Goal: Task Accomplishment & Management: Manage account settings

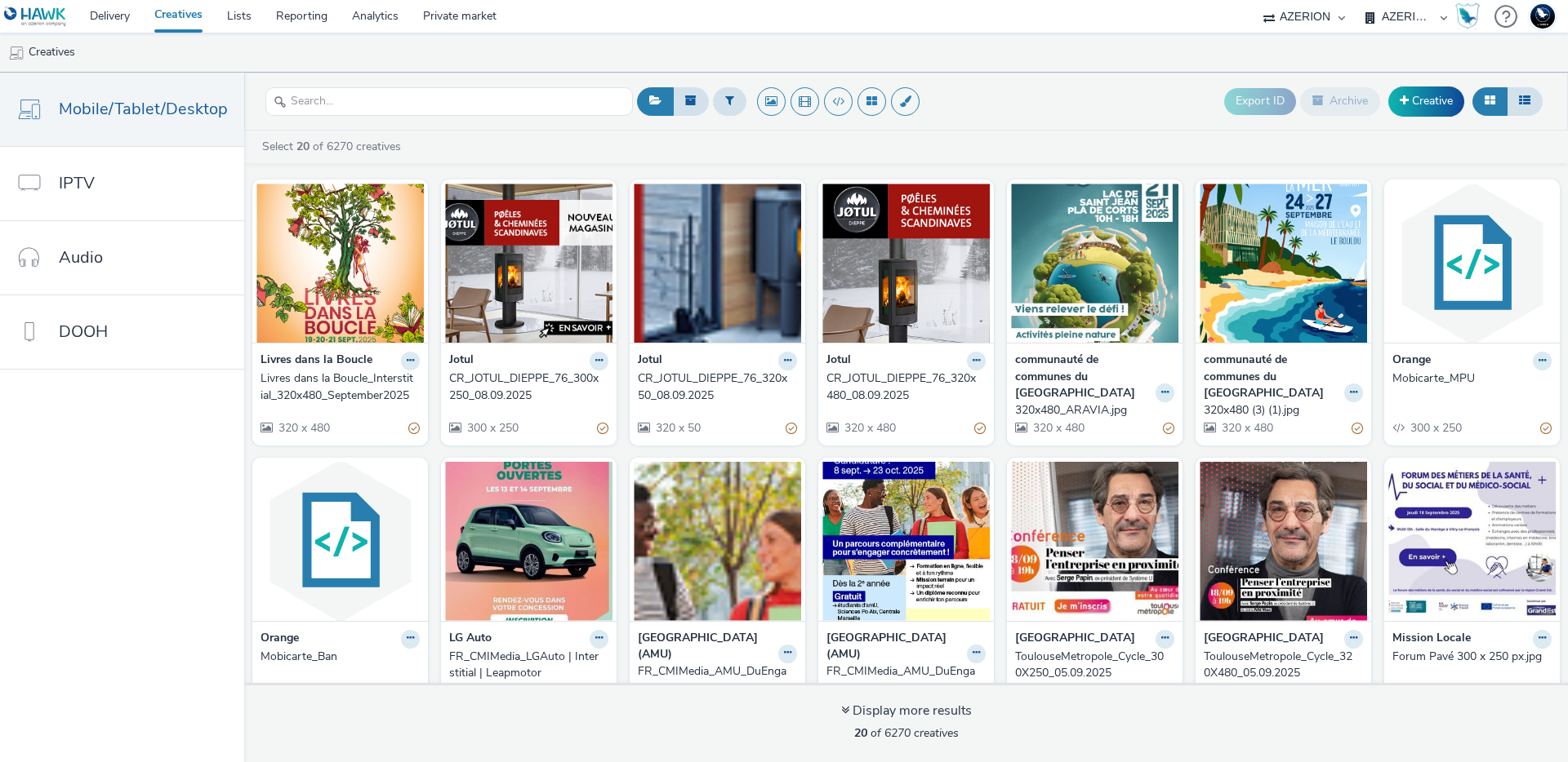
select select "ac009755-aa48-4799-8050-7a339a378eb8"
select select "79162ed7-0017-4339-93b0-3399b708648f"
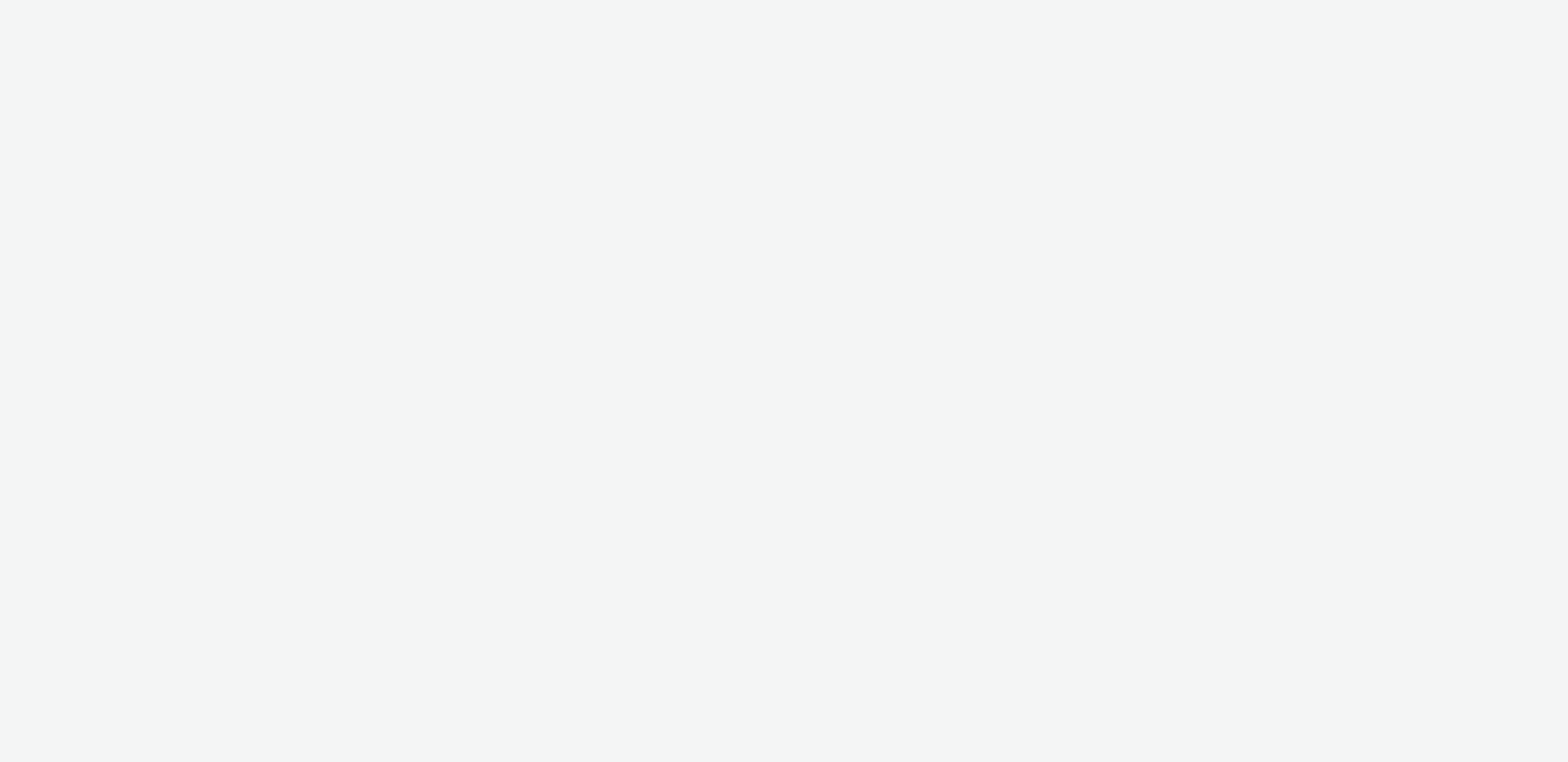
select select "2fc77e36-bb93-4aa3-9dff-dcb08e02eac6"
select select "aab7641c-3f90-4897-85be-a7af20797def"
select select "2fc77e36-bb93-4aa3-9dff-dcb08e02eac6"
select select "aab7641c-3f90-4897-85be-a7af20797def"
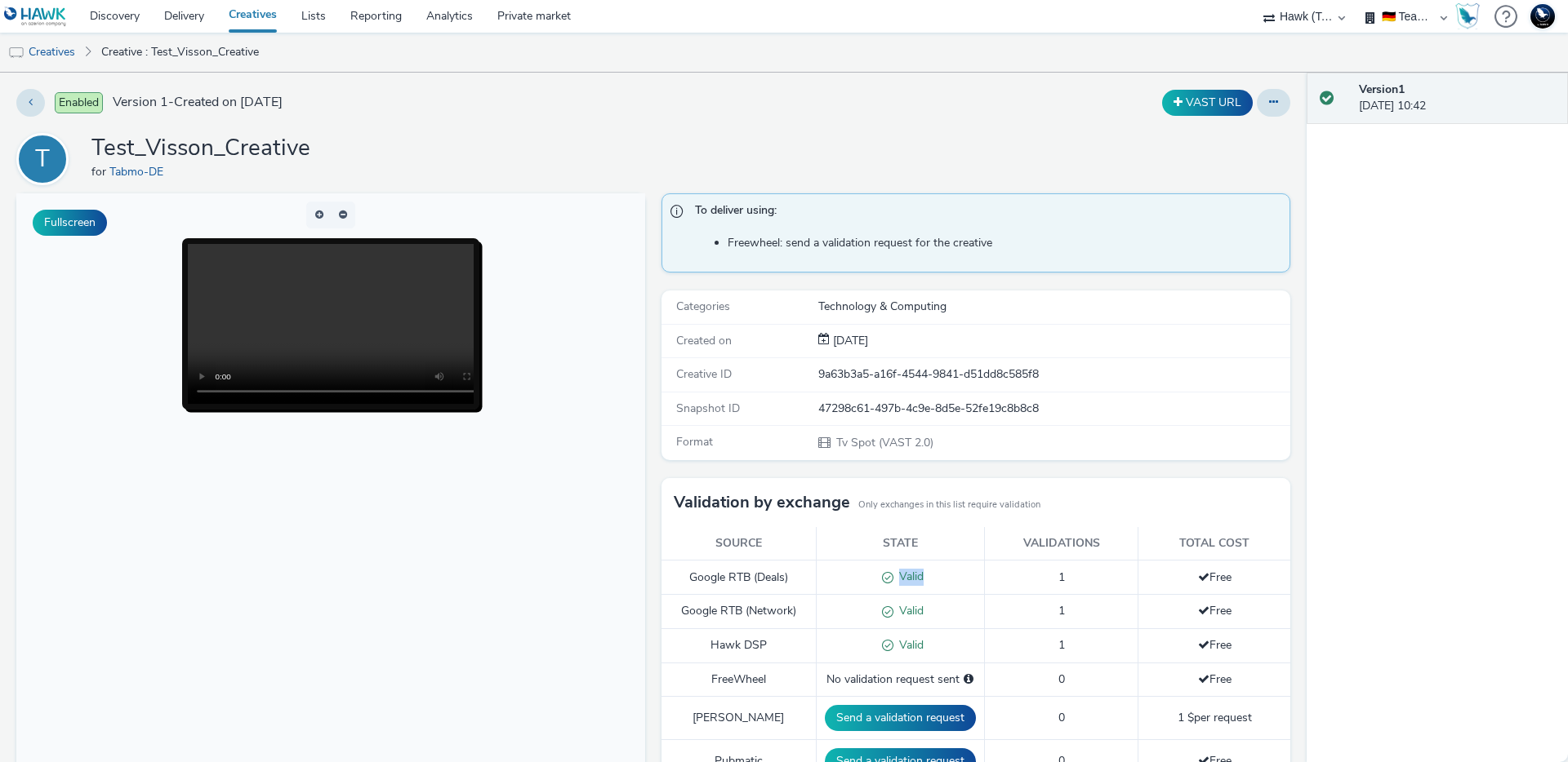
drag, startPoint x: 954, startPoint y: 568, endPoint x: 1025, endPoint y: 561, distance: 71.3
click at [1024, 561] on tr "Google RTB (Deals) Valid 1 Free" at bounding box center [975, 578] width 629 height 34
click at [376, 308] on video at bounding box center [347, 325] width 320 height 160
click at [1268, 103] on button at bounding box center [1273, 102] width 34 height 28
click at [1204, 141] on link "Edit" at bounding box center [1228, 135] width 123 height 33
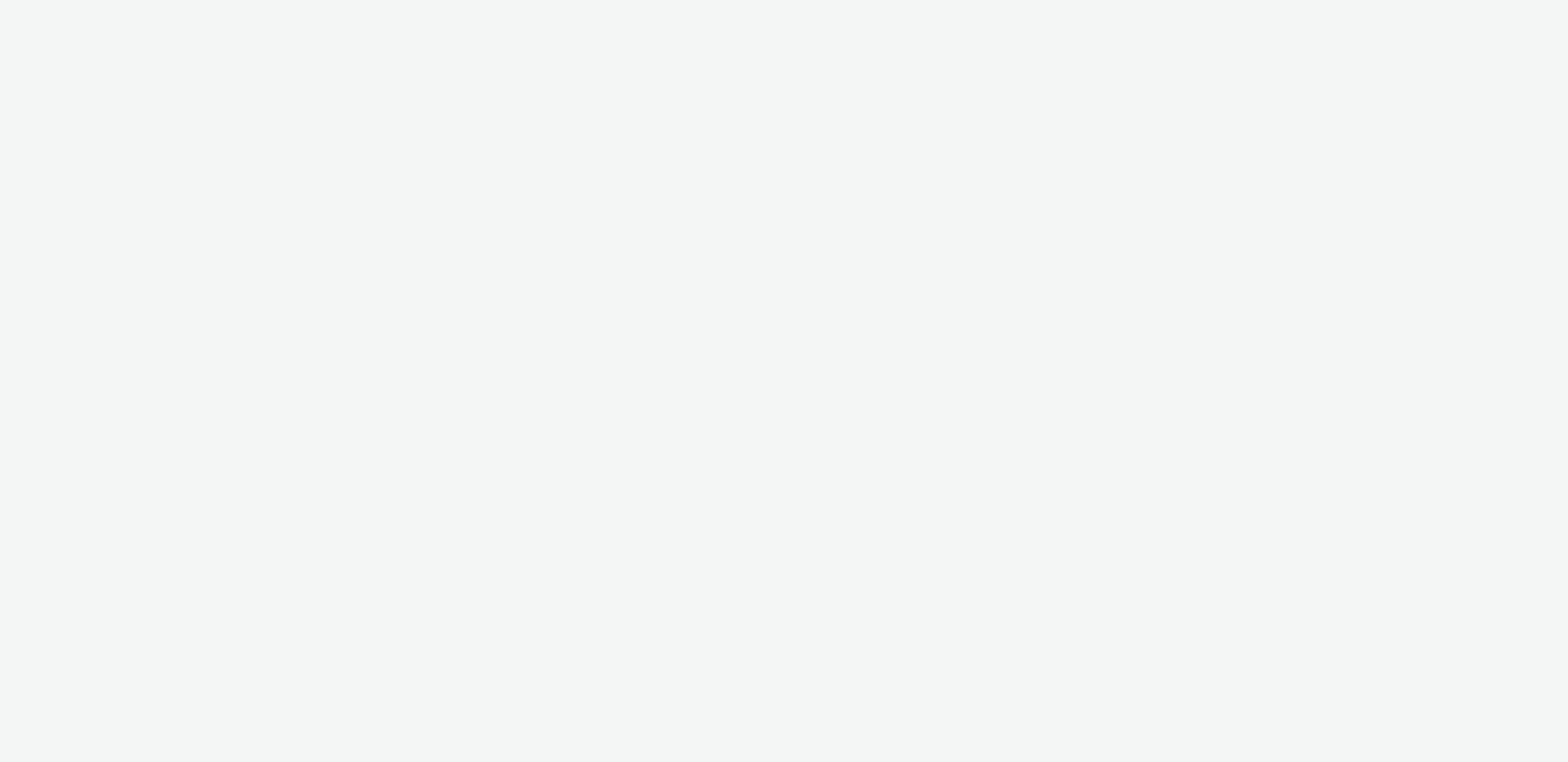
select select "47c37c18-910e-43a3-bb91-a2beb2847406"
select select "b1b940d3-d05b-48b5-821e-f328c33b988b"
click at [1388, 457] on div at bounding box center [784, 381] width 1568 height 762
select select "47c37c18-910e-43a3-bb91-a2beb2847406"
select select "b1b940d3-d05b-48b5-821e-f328c33b988b"
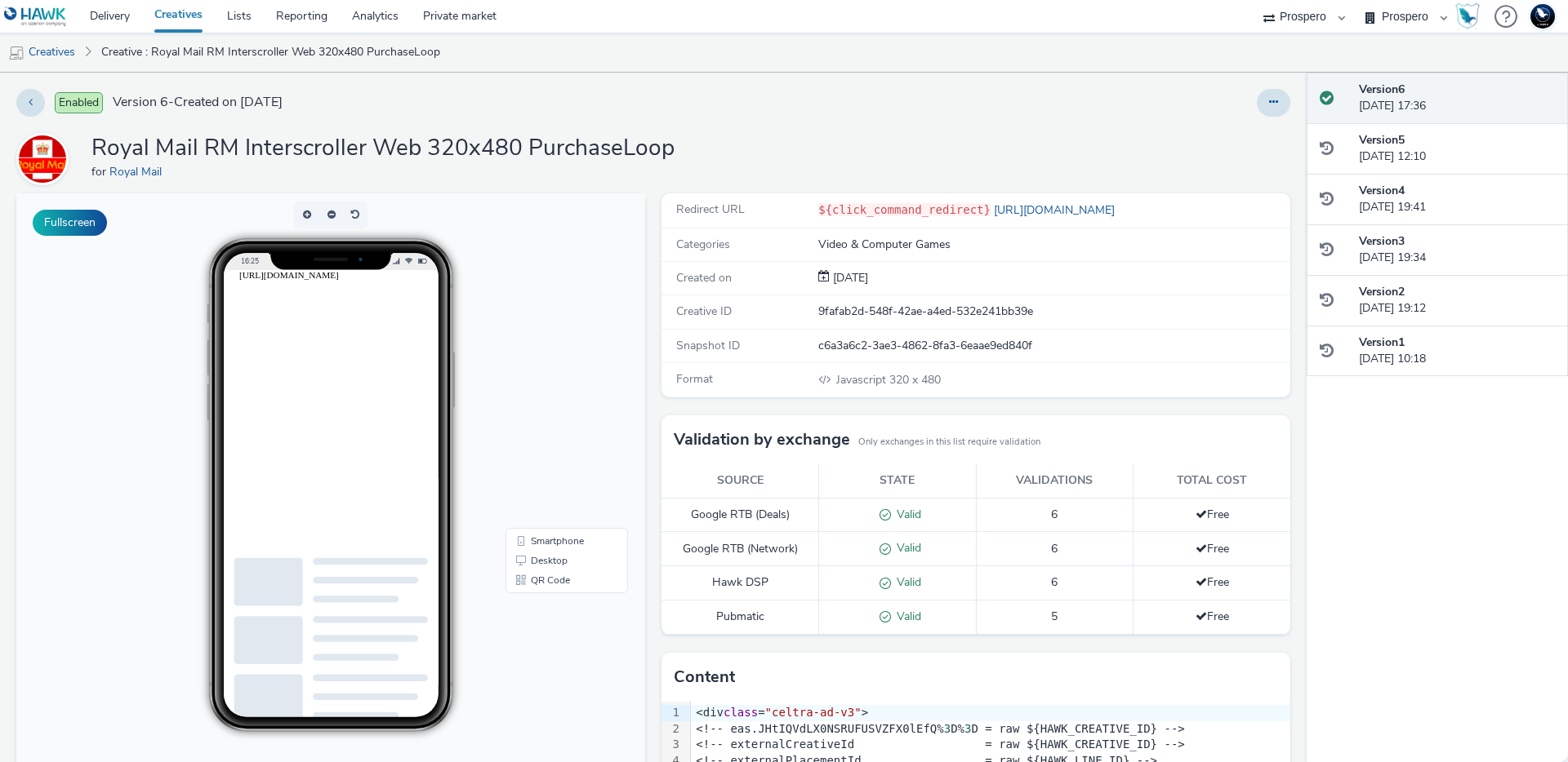
click at [338, 285] on html "https://cdn.doubleverify.com/dvbm.js" at bounding box center [370, 277] width 261 height 14
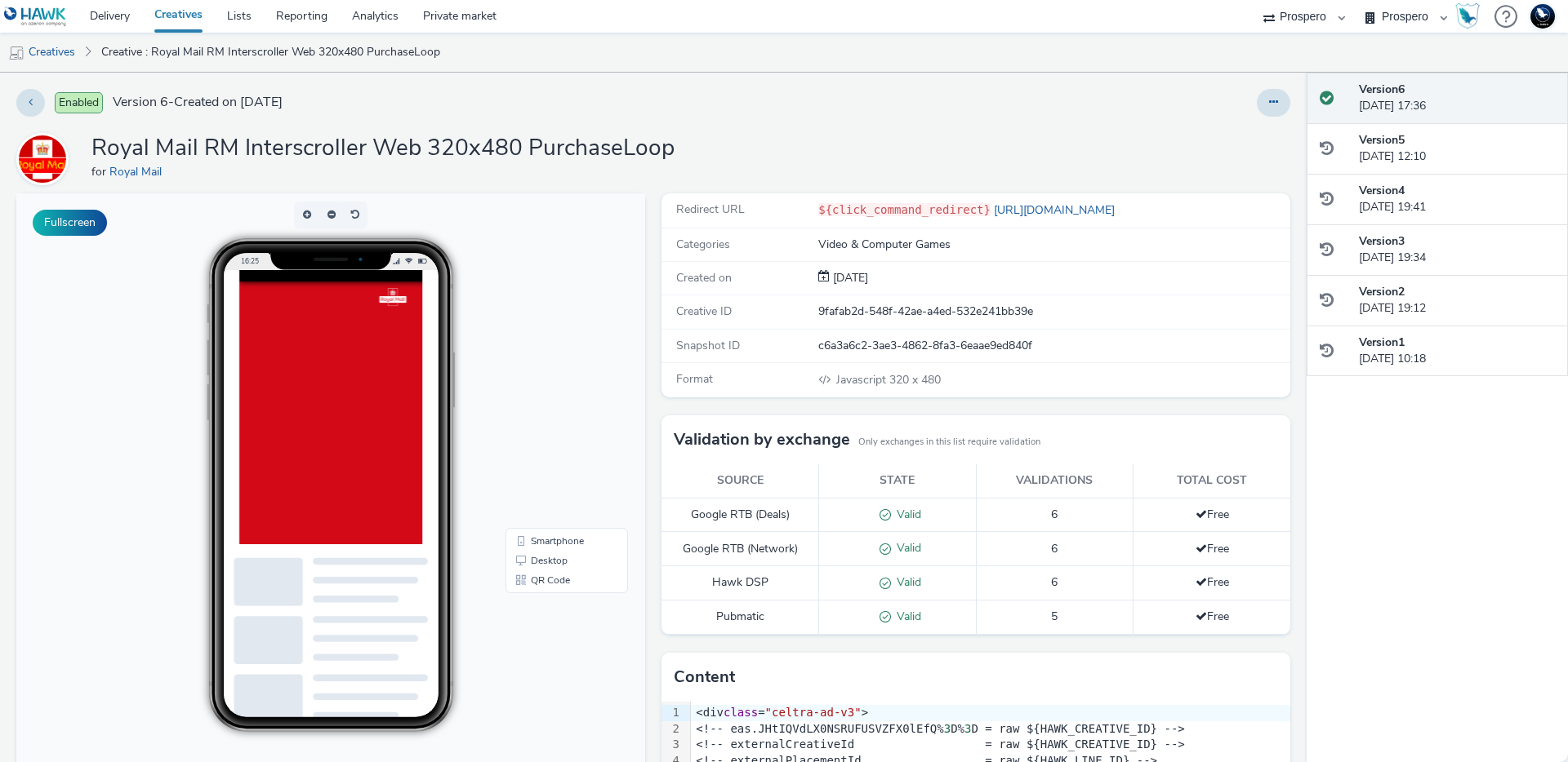
click at [334, 387] on div at bounding box center [1023, 652] width 1568 height 763
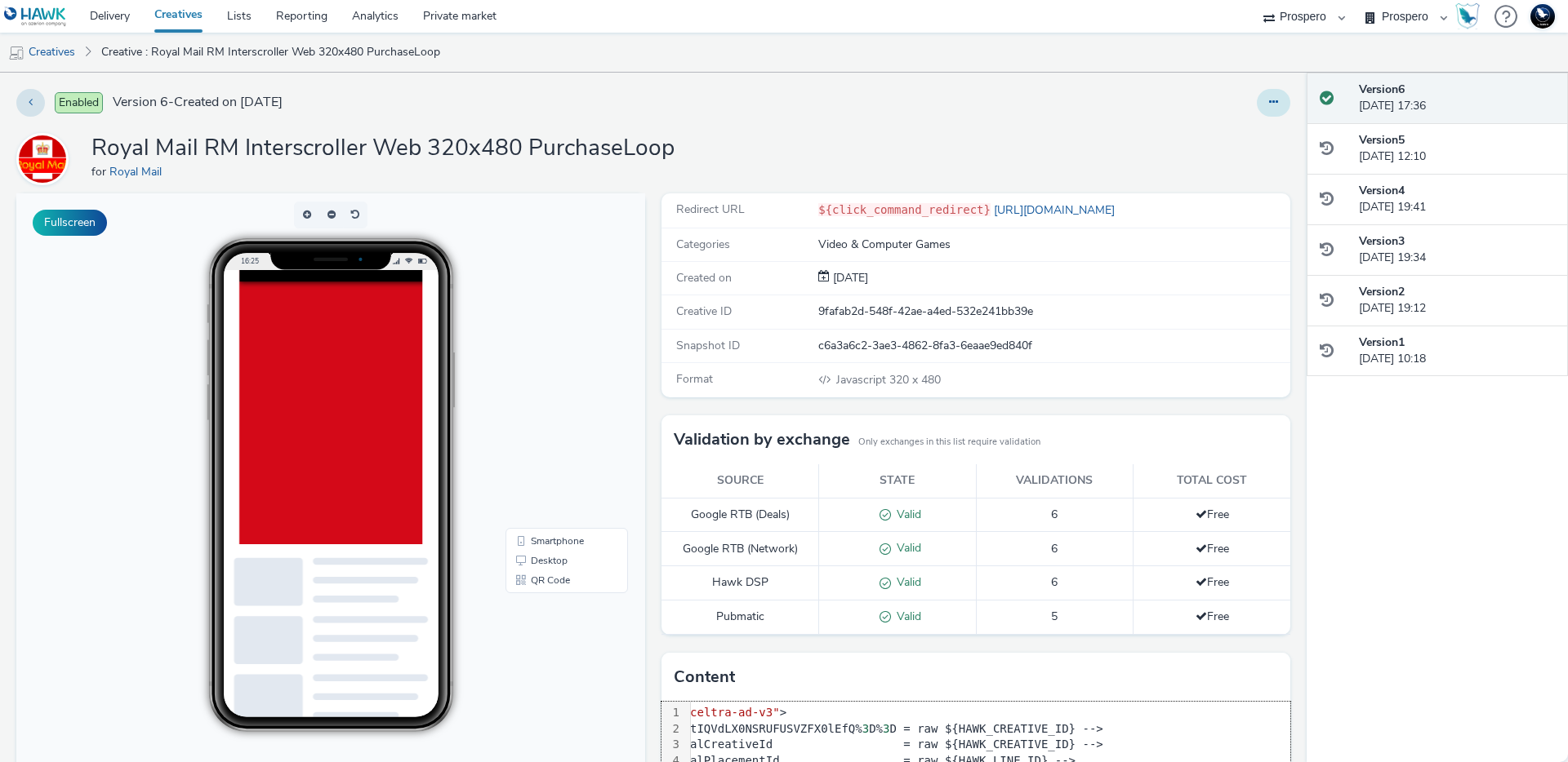
click at [1257, 113] on button at bounding box center [1273, 102] width 34 height 28
click at [1234, 131] on link "Edit" at bounding box center [1228, 135] width 123 height 33
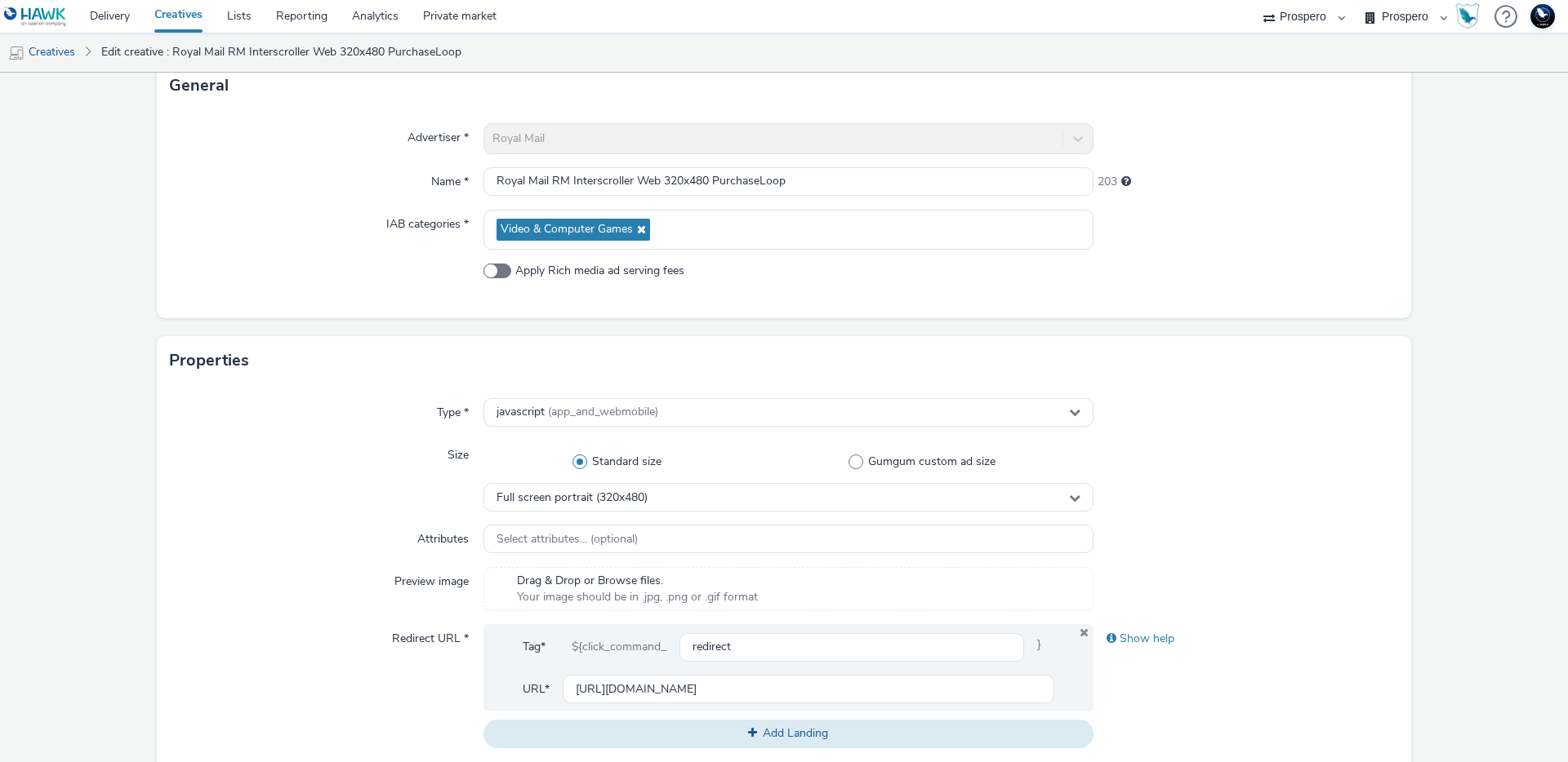
scroll to position [339, 0]
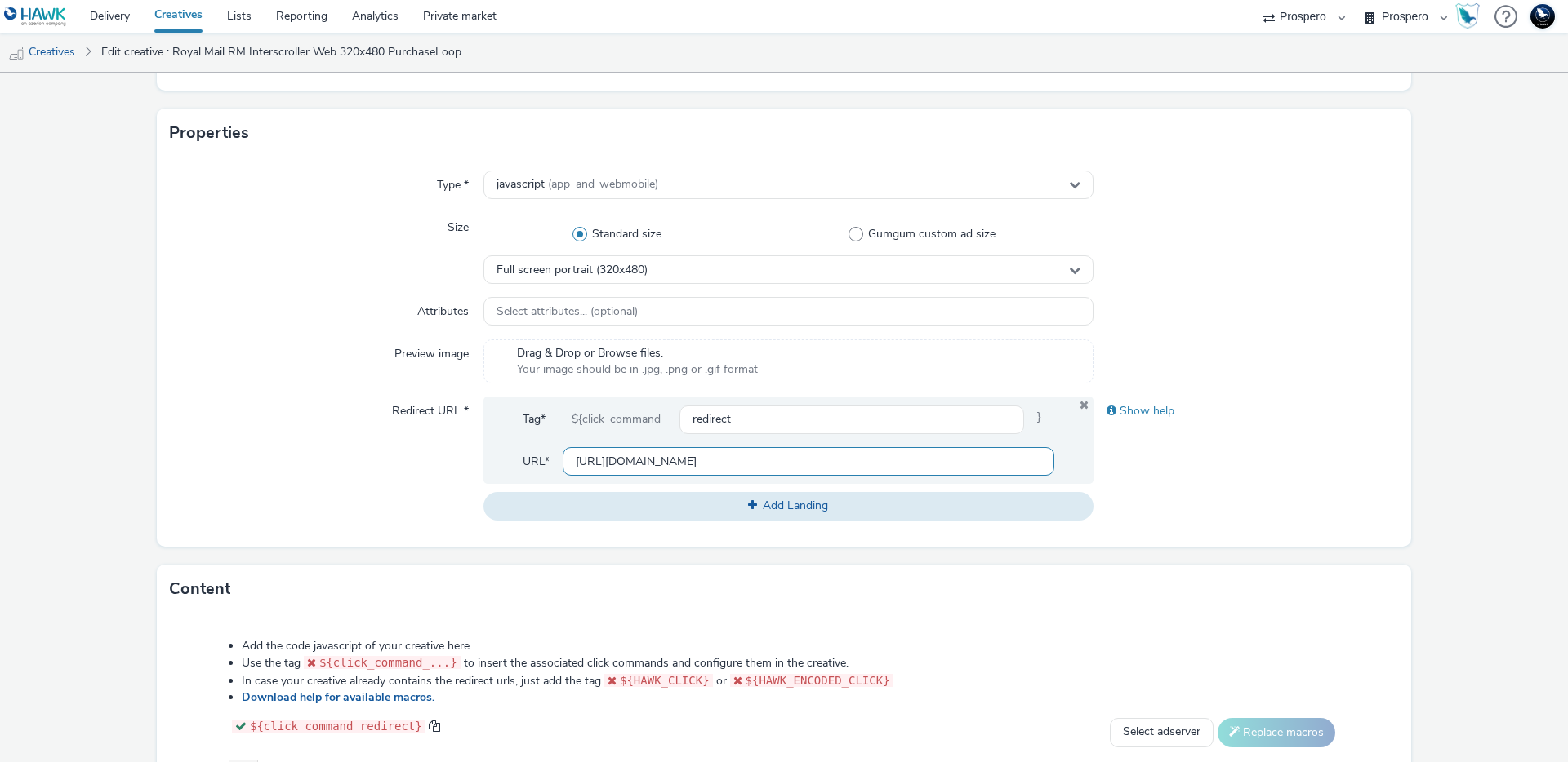
click at [897, 461] on input "https://send.royalmail.com/?dclid=COCMqsLzn40DFZme_QcdgT8yeQ&gad_source=7" at bounding box center [808, 462] width 492 height 29
click at [1155, 469] on div "Show help" at bounding box center [1246, 459] width 305 height 124
click at [1109, 415] on div "Show help" at bounding box center [1246, 411] width 305 height 29
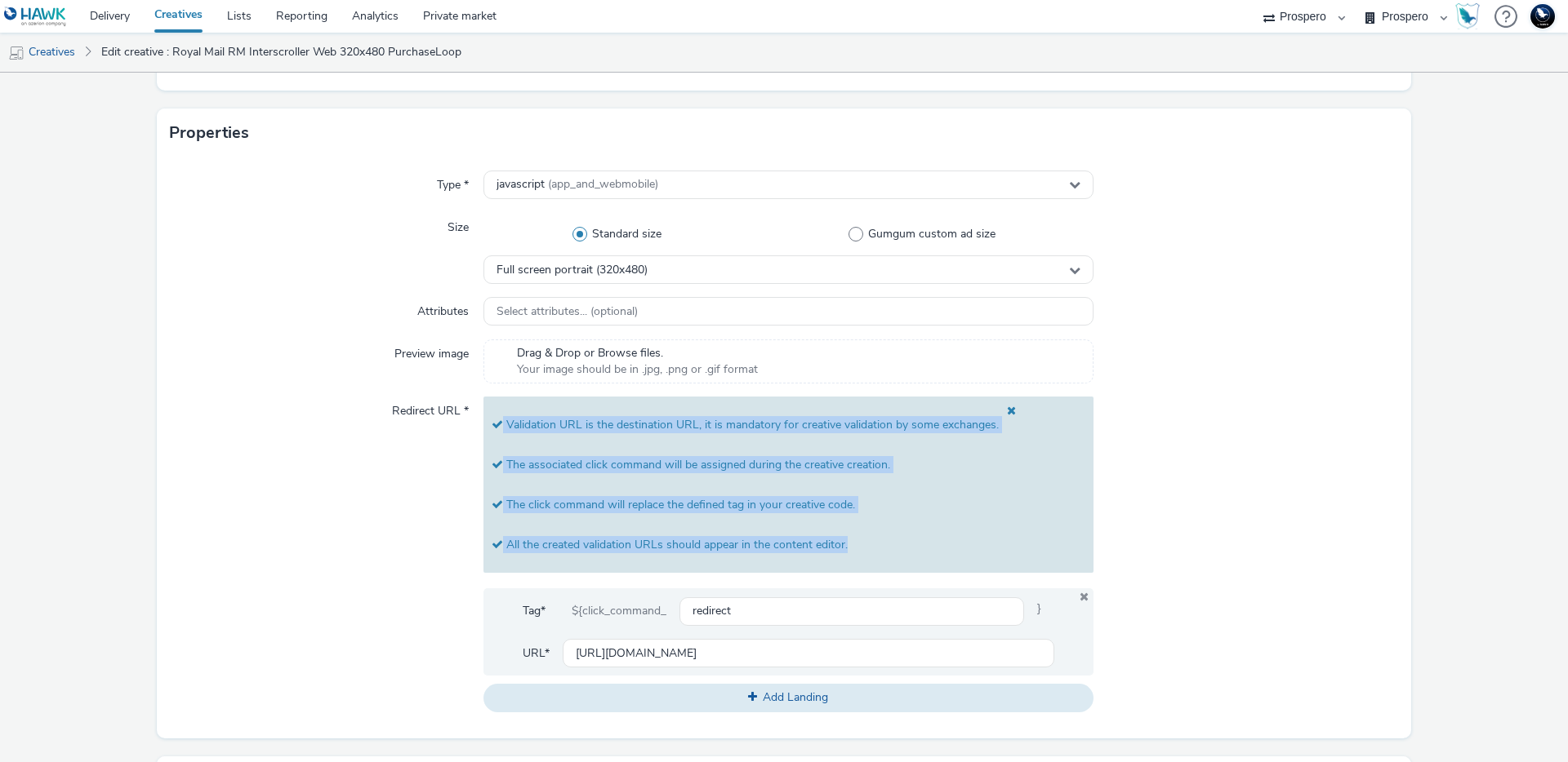
drag, startPoint x: 843, startPoint y: 543, endPoint x: 494, endPoint y: 420, distance: 370.0
click at [494, 420] on div "Validation URL is the destination URL, it is mandatory for creative validation …" at bounding box center [787, 485] width 610 height 177
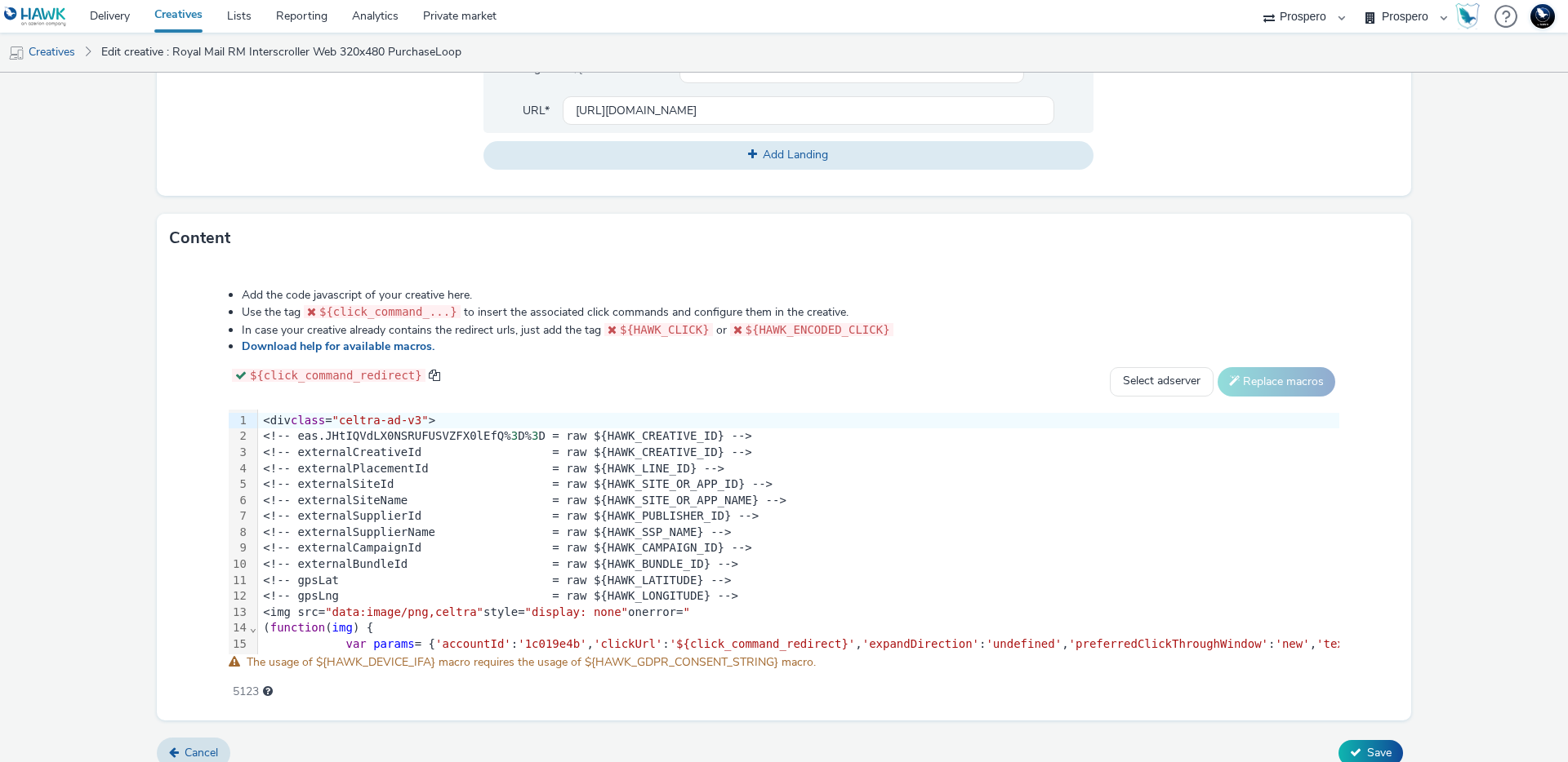
scroll to position [888, 0]
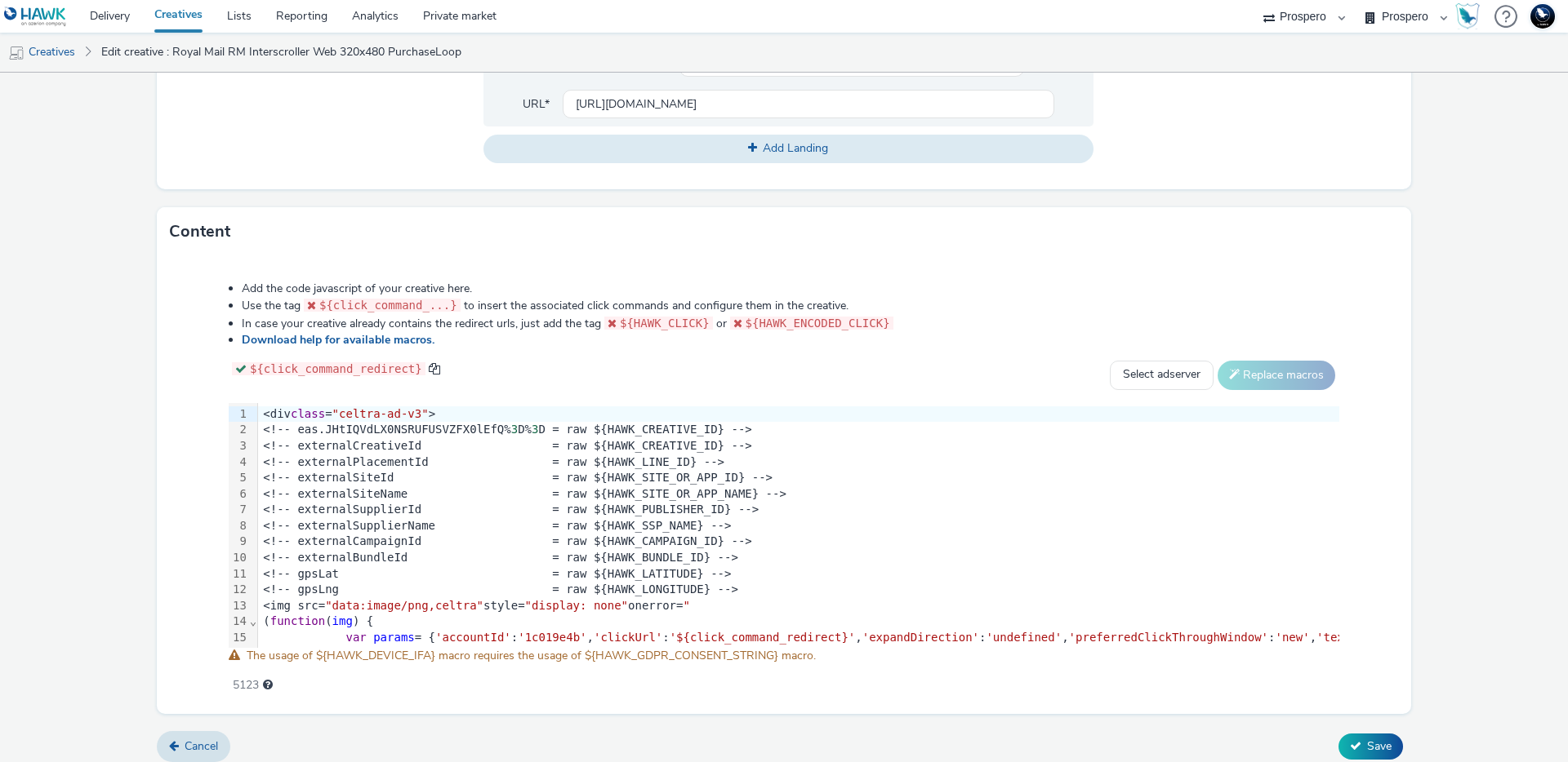
click at [177, 208] on div "Content" at bounding box center [784, 232] width 1254 height 49
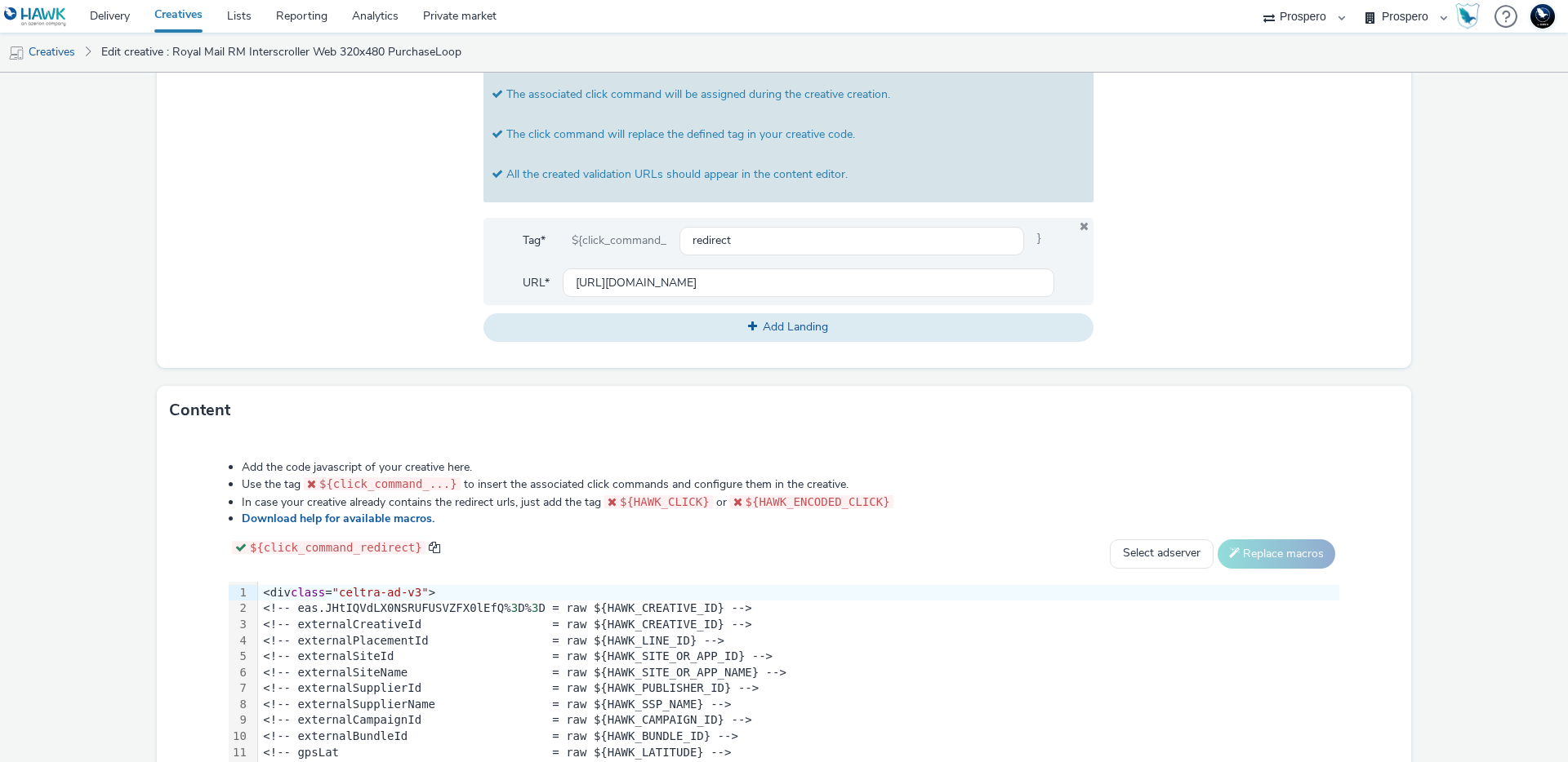
scroll to position [627, 0]
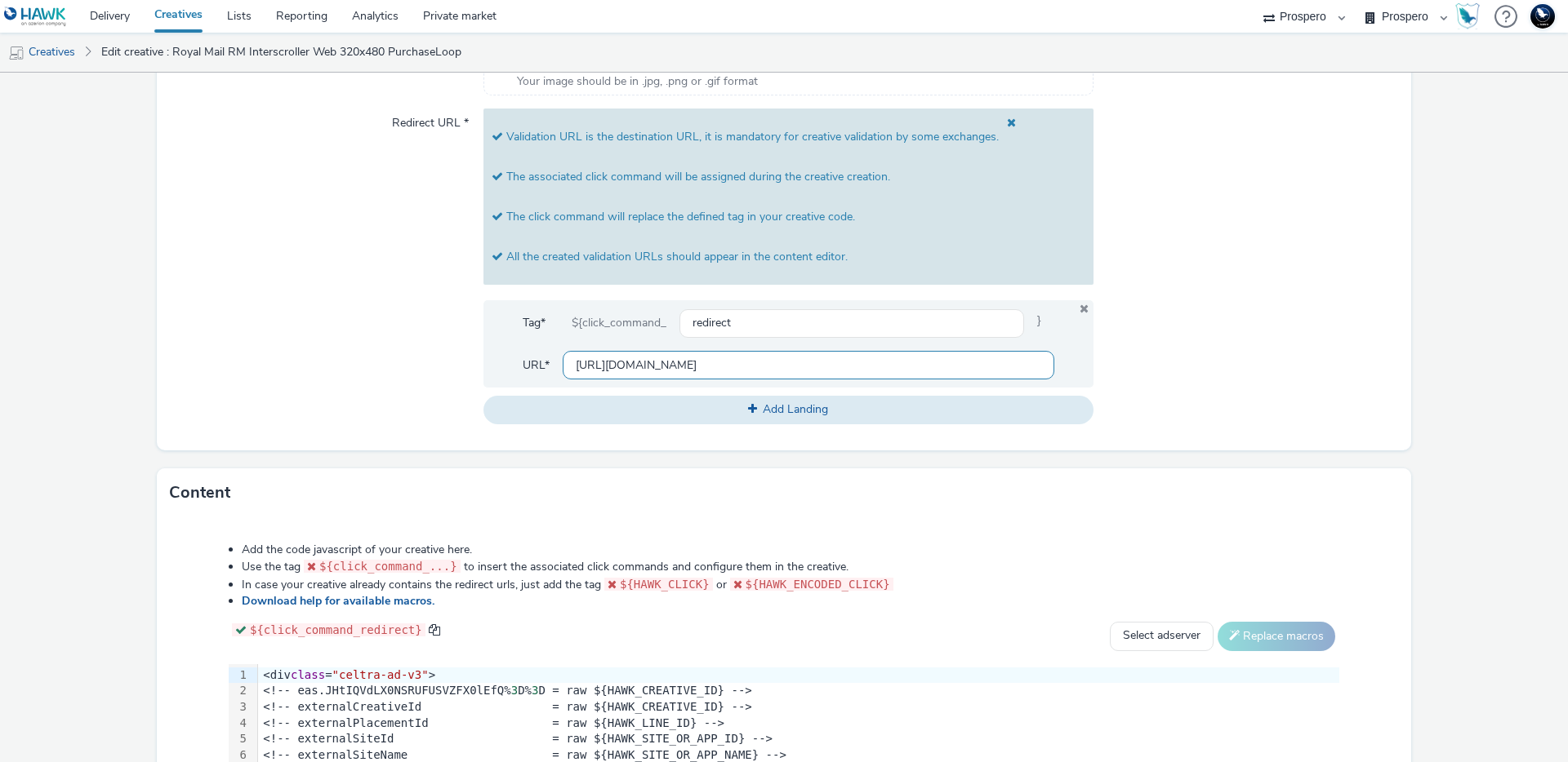
click at [569, 365] on input "https://send.royalmail.com/?dclid=COCMqsLzn40DFZme_QcdgT8yeQ&gad_source=7" at bounding box center [808, 365] width 492 height 29
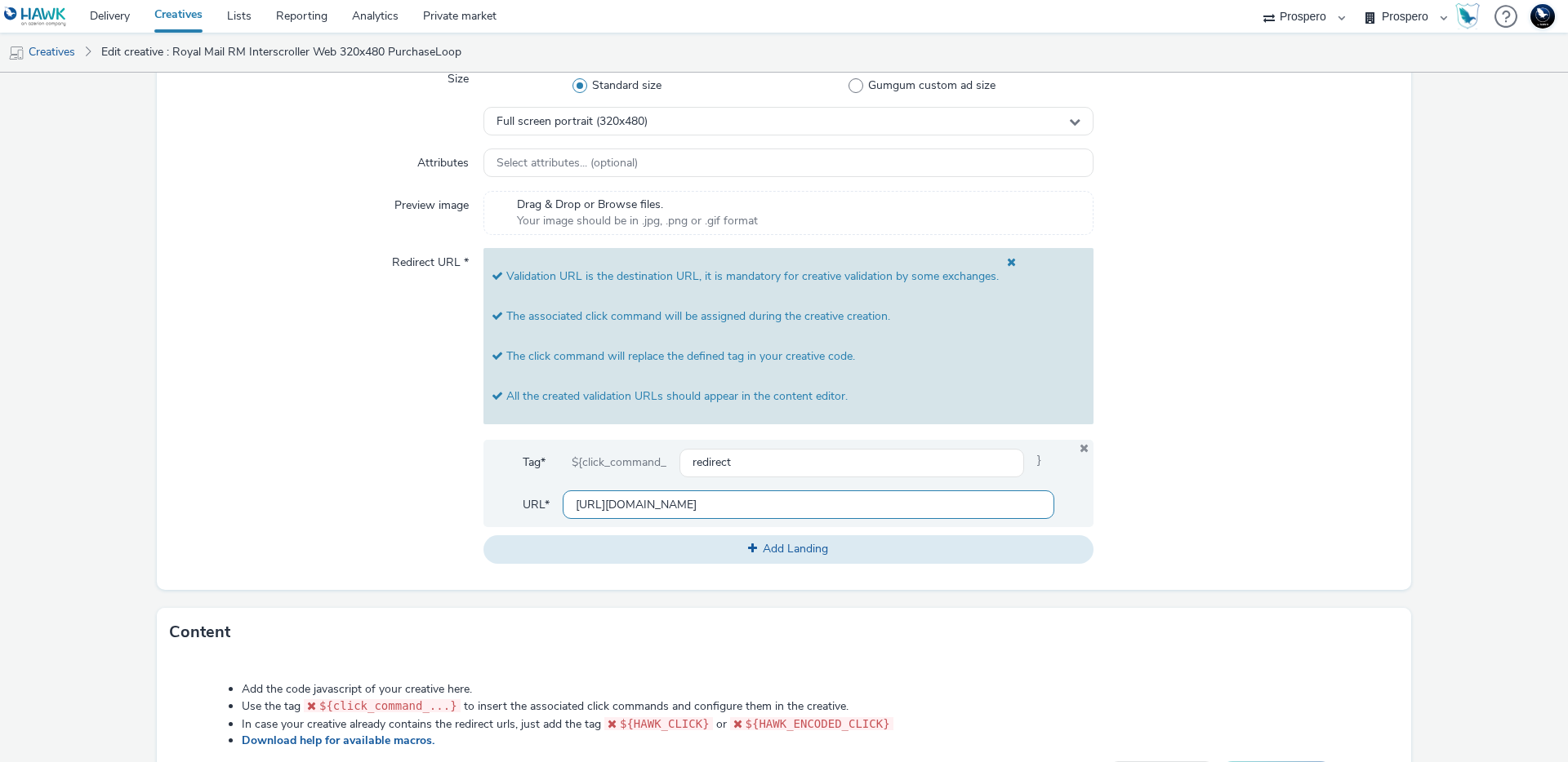
scroll to position [499, 0]
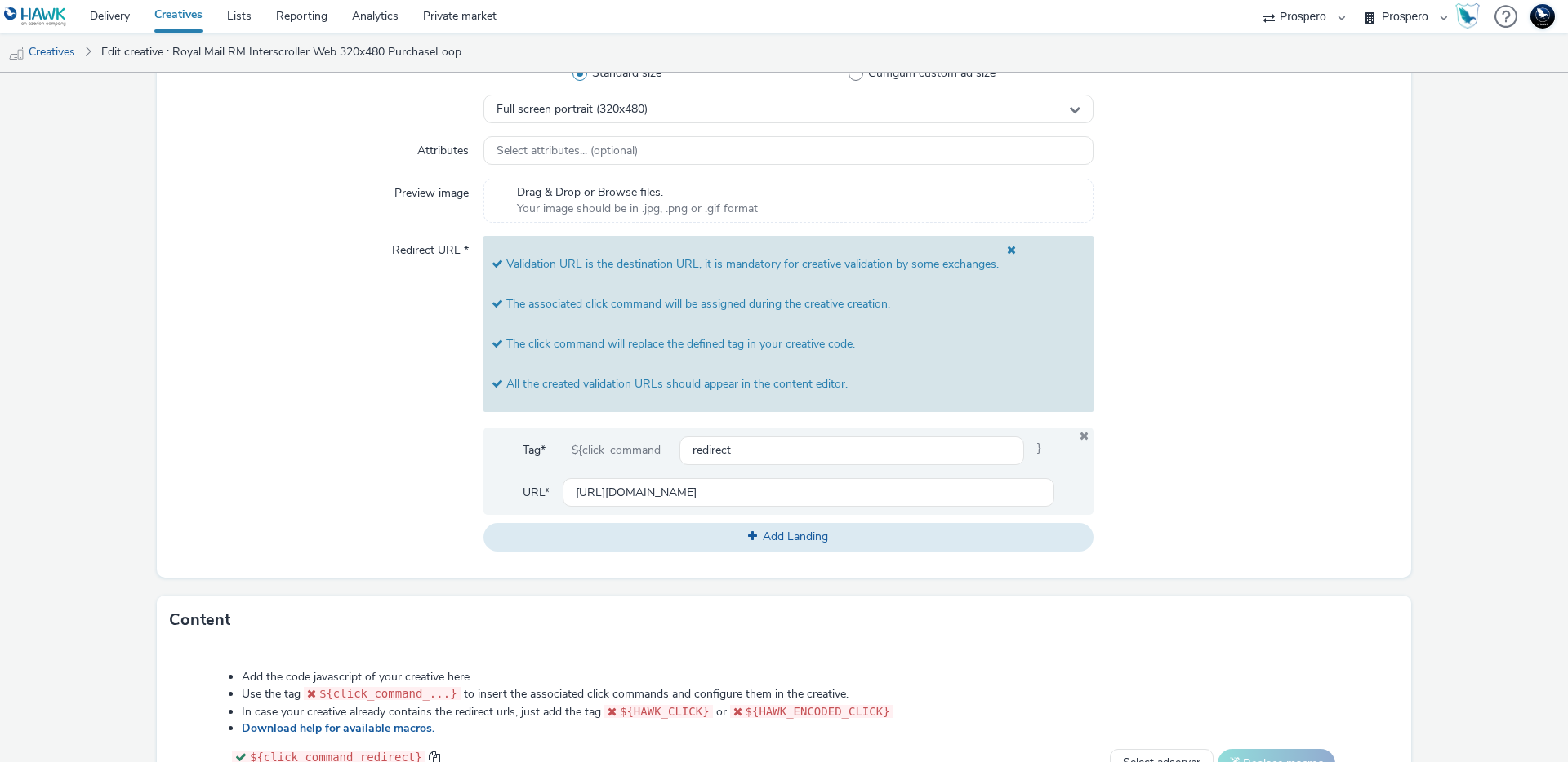
click at [214, 452] on div "Redirect URL *" at bounding box center [327, 393] width 314 height 315
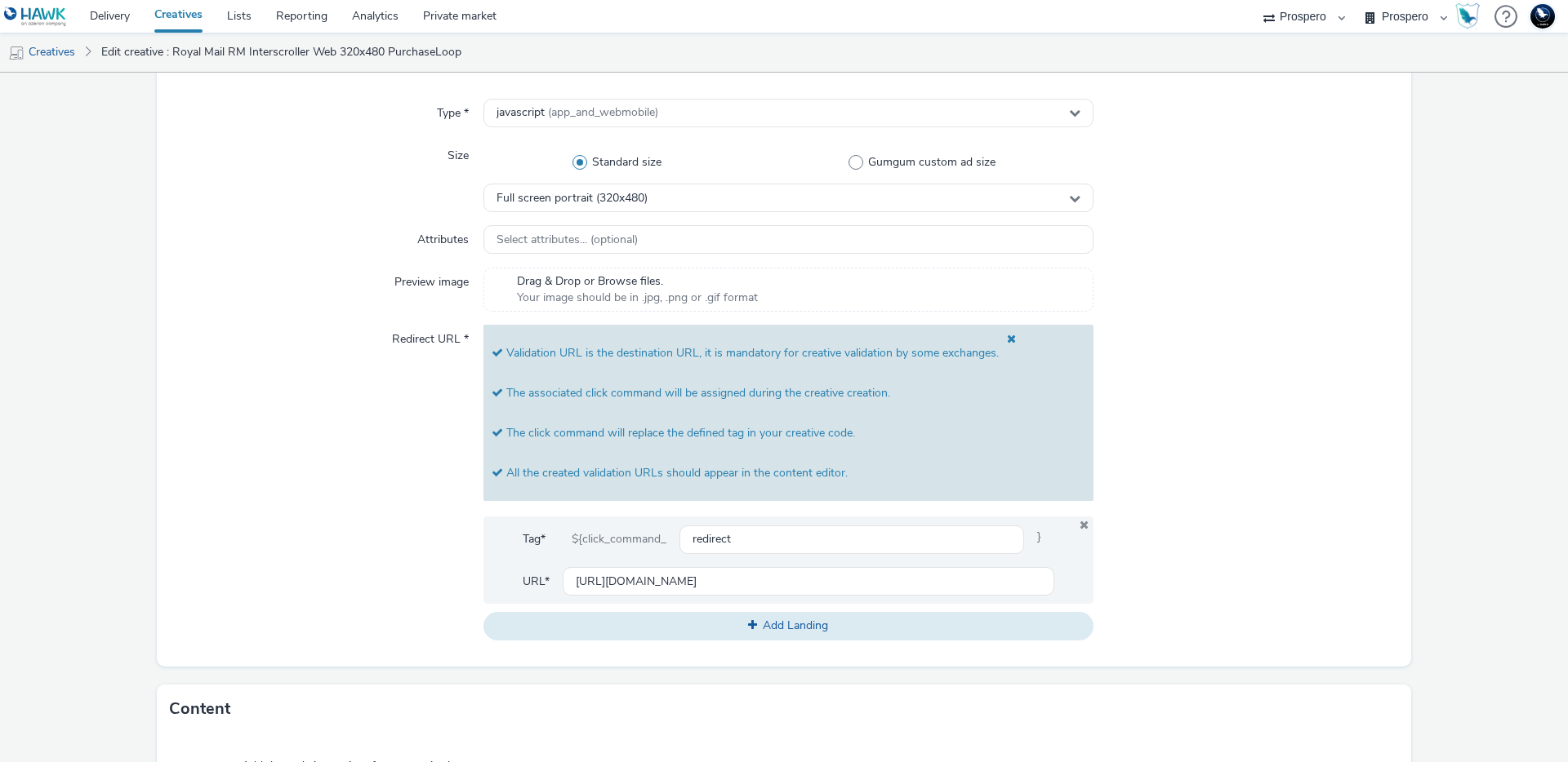
scroll to position [409, 0]
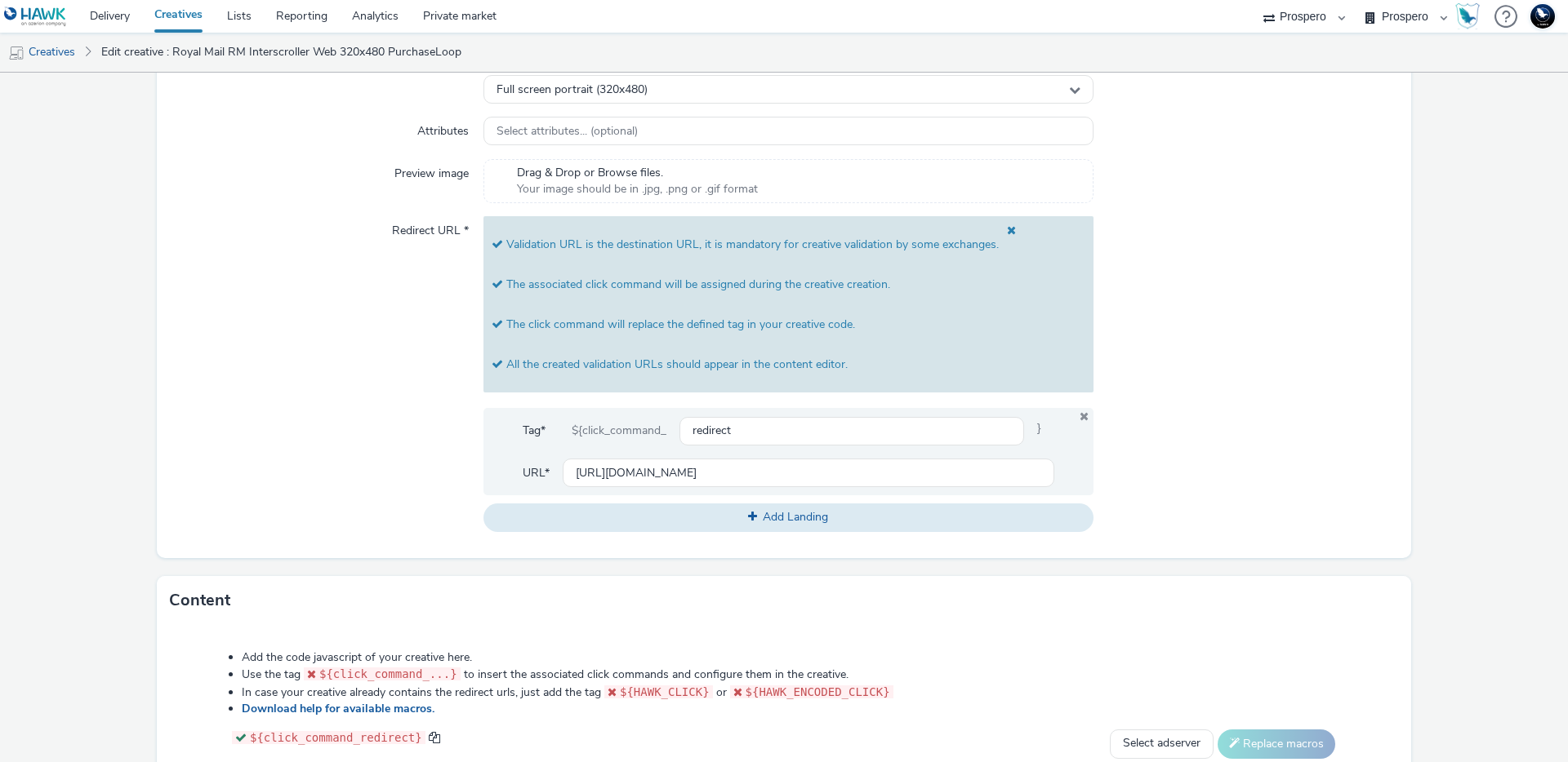
click at [265, 414] on div "Redirect URL *" at bounding box center [327, 374] width 314 height 315
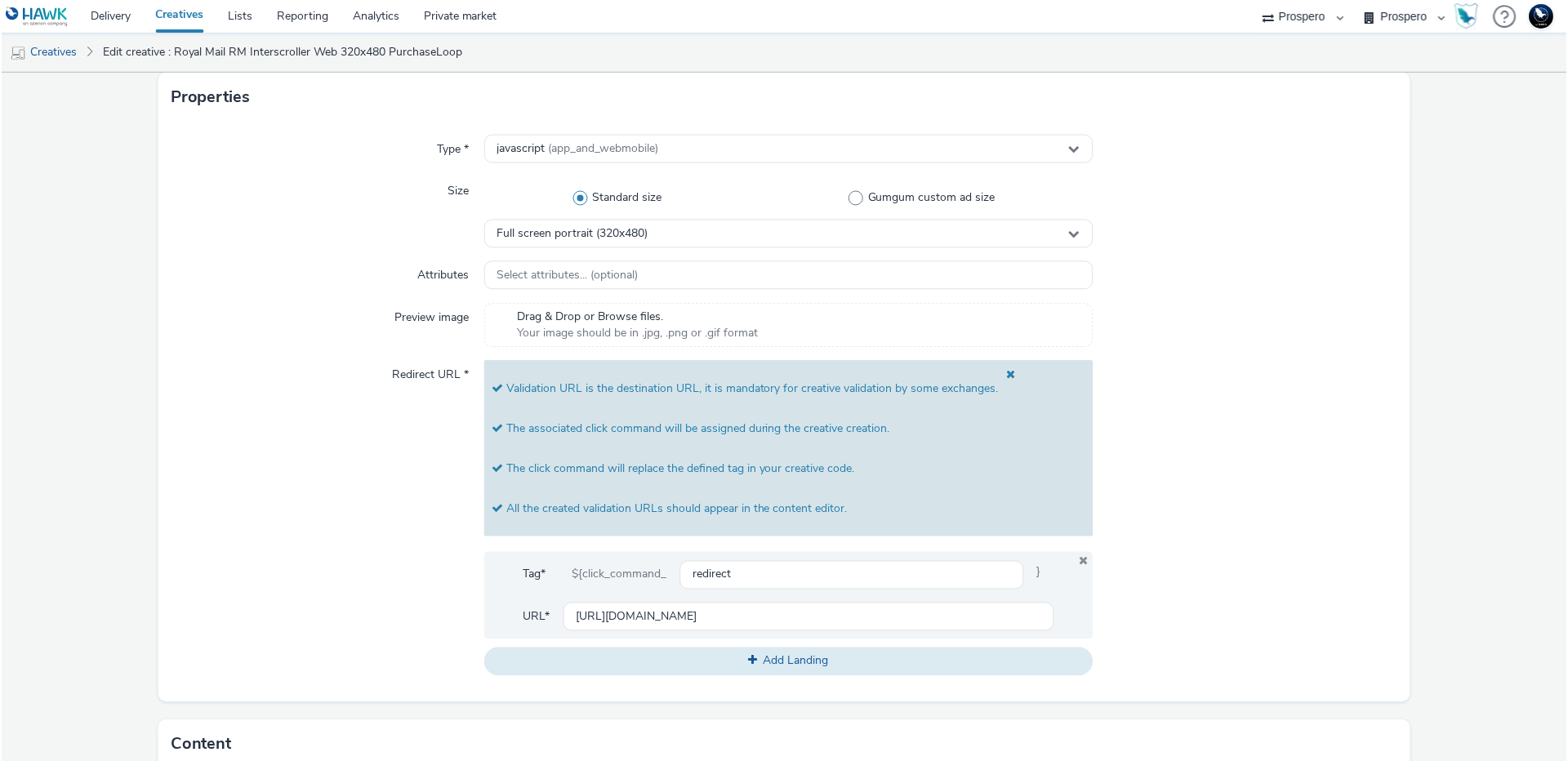
scroll to position [374, 0]
click at [736, 622] on input "https://send.royalmail.com/?dclid=COCMqsLzn40DFZme_QcdgT8yeQ&gad_source=7" at bounding box center [808, 618] width 492 height 29
click at [1199, 655] on div at bounding box center [1246, 519] width 305 height 315
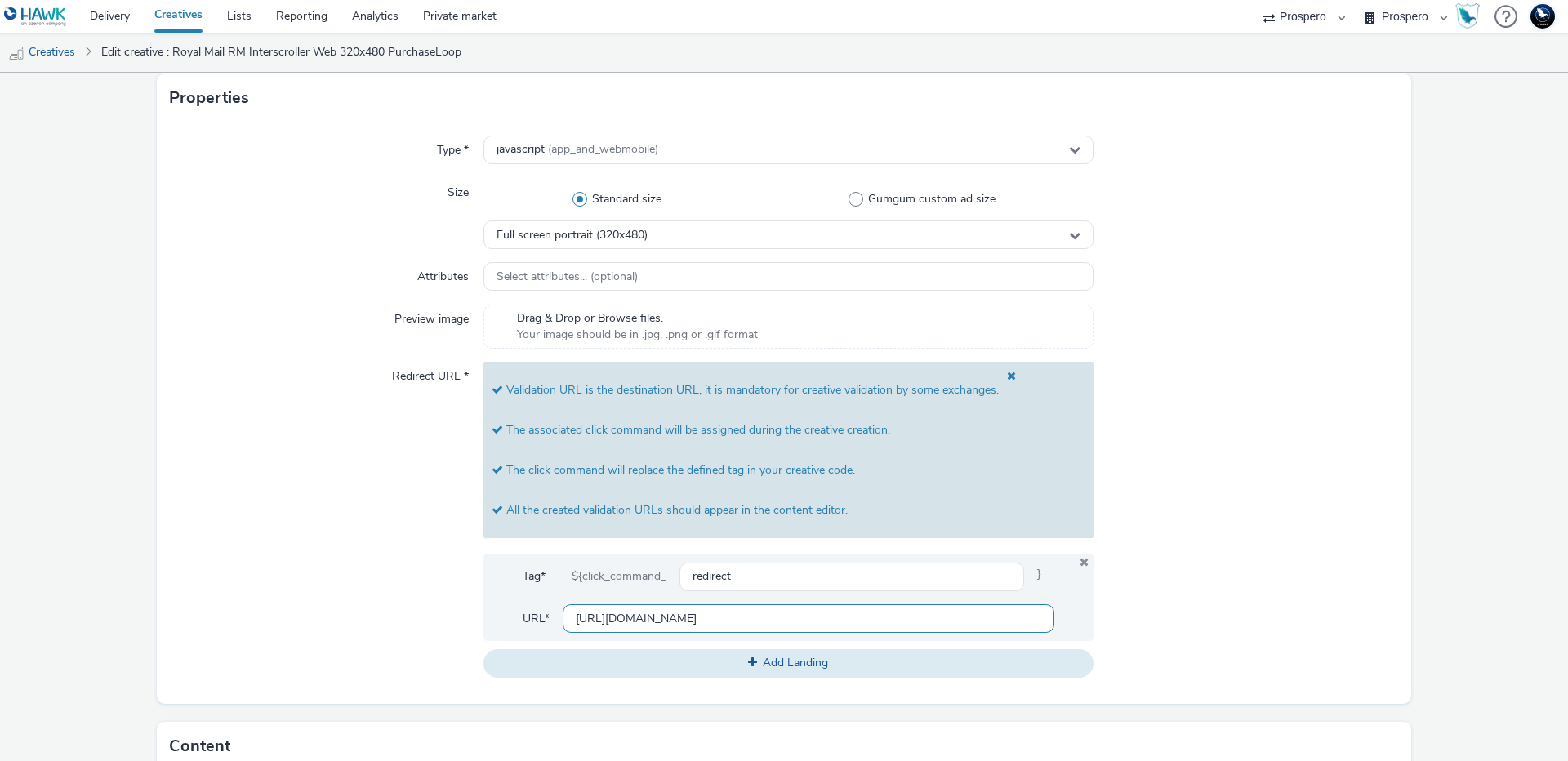
click at [591, 617] on input "https://send.royalmail.com/?dclid=COCMqsLzn40DFZme_QcdgT8yeQ&gad_source=7" at bounding box center [808, 618] width 492 height 29
click at [591, 618] on input "https://send.royalmail.com/?dclid=COCMqsLzn40DFZme_QcdgT8yeQ&gad_source=7" at bounding box center [808, 618] width 492 height 29
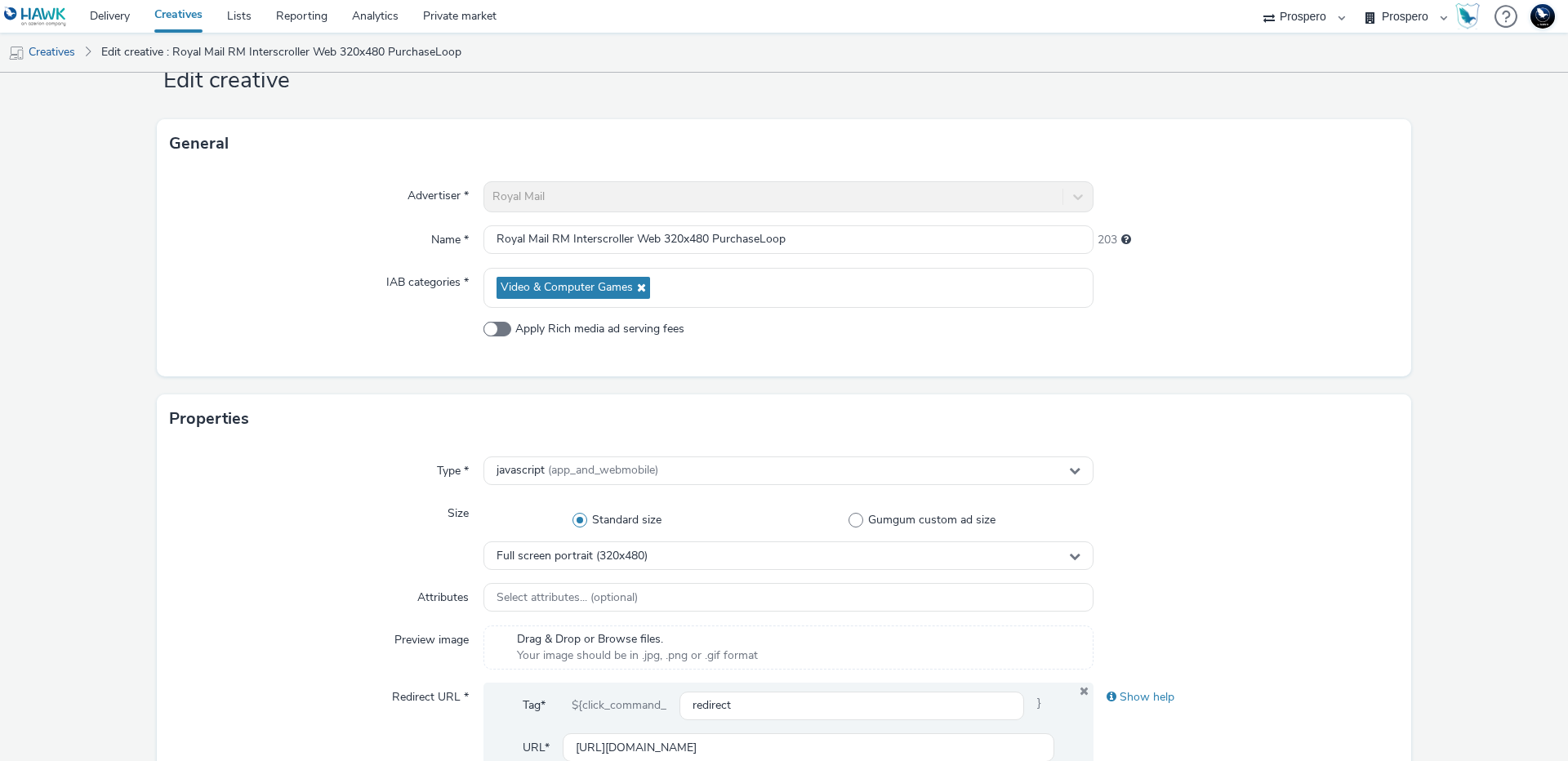
scroll to position [158, 0]
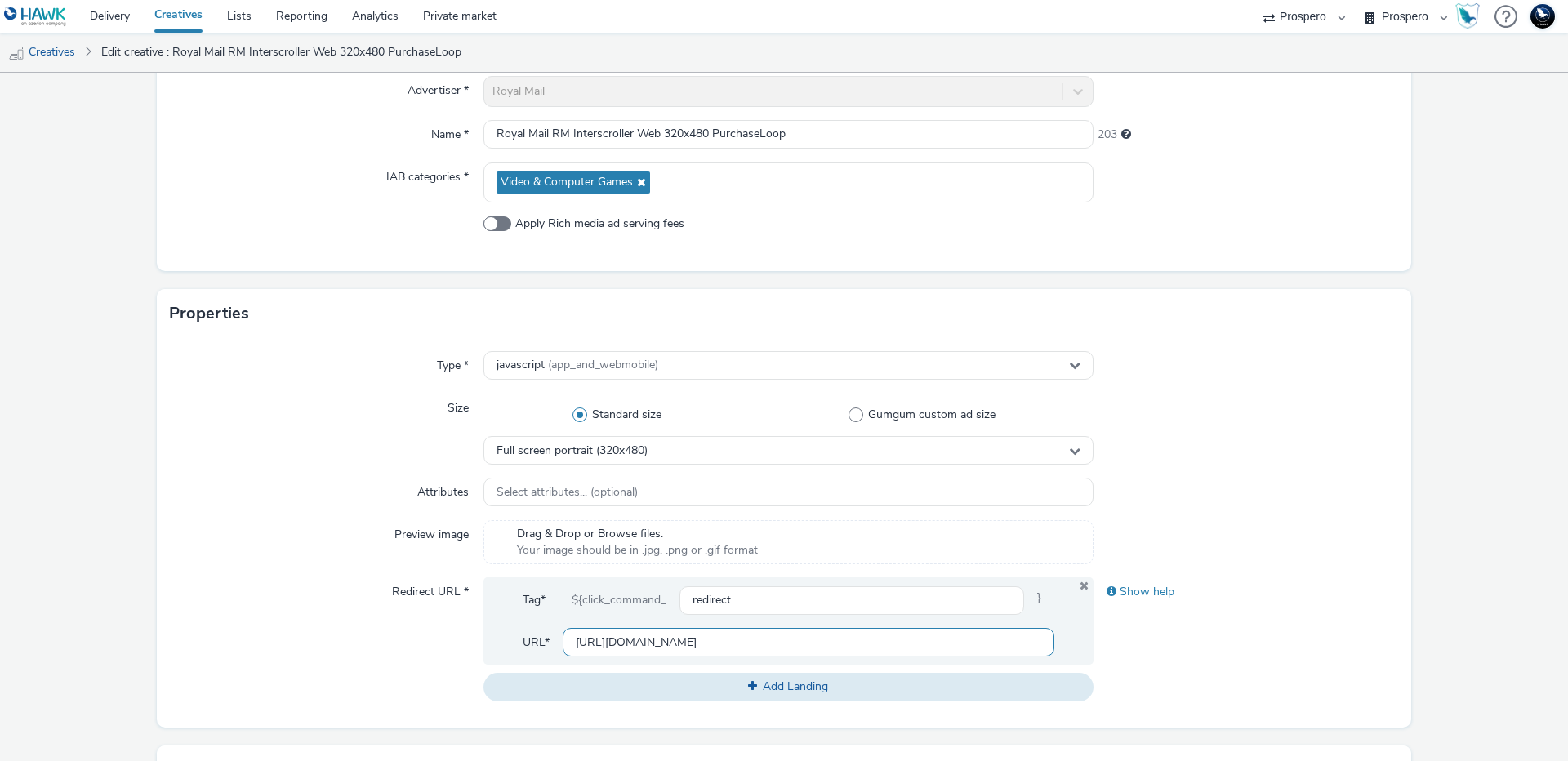
click at [682, 647] on input "https://send.royalmail.com/?dclid=COCMqsLzn40DFZme_QcdgT8yeQ&gad_source=7" at bounding box center [808, 642] width 492 height 29
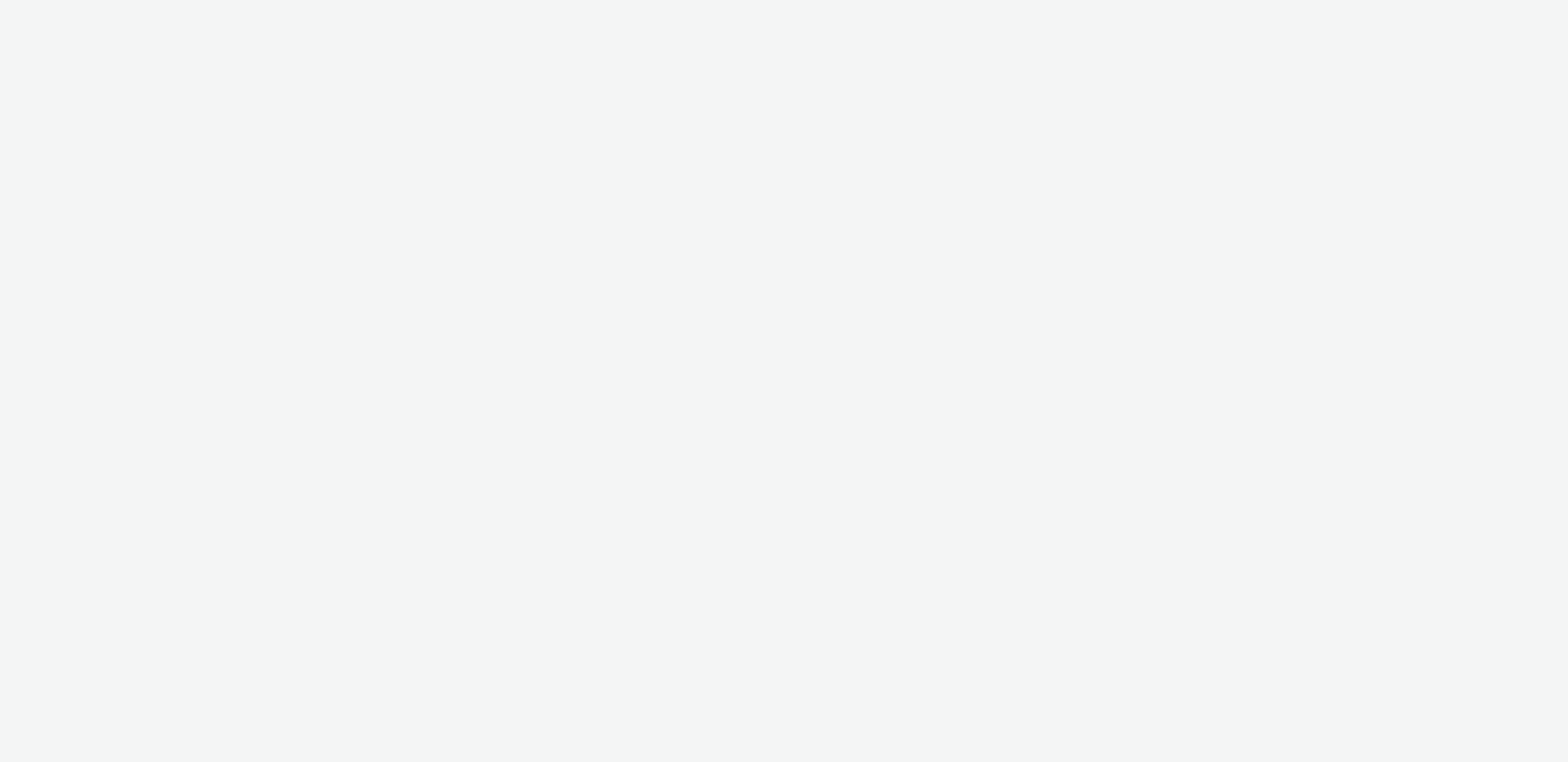
select select "47c37c18-910e-43a3-bb91-a2beb2847406"
select select "b1b940d3-d05b-48b5-821e-f328c33b988b"
select select "47c37c18-910e-43a3-bb91-a2beb2847406"
select select "b1b940d3-d05b-48b5-821e-f328c33b988b"
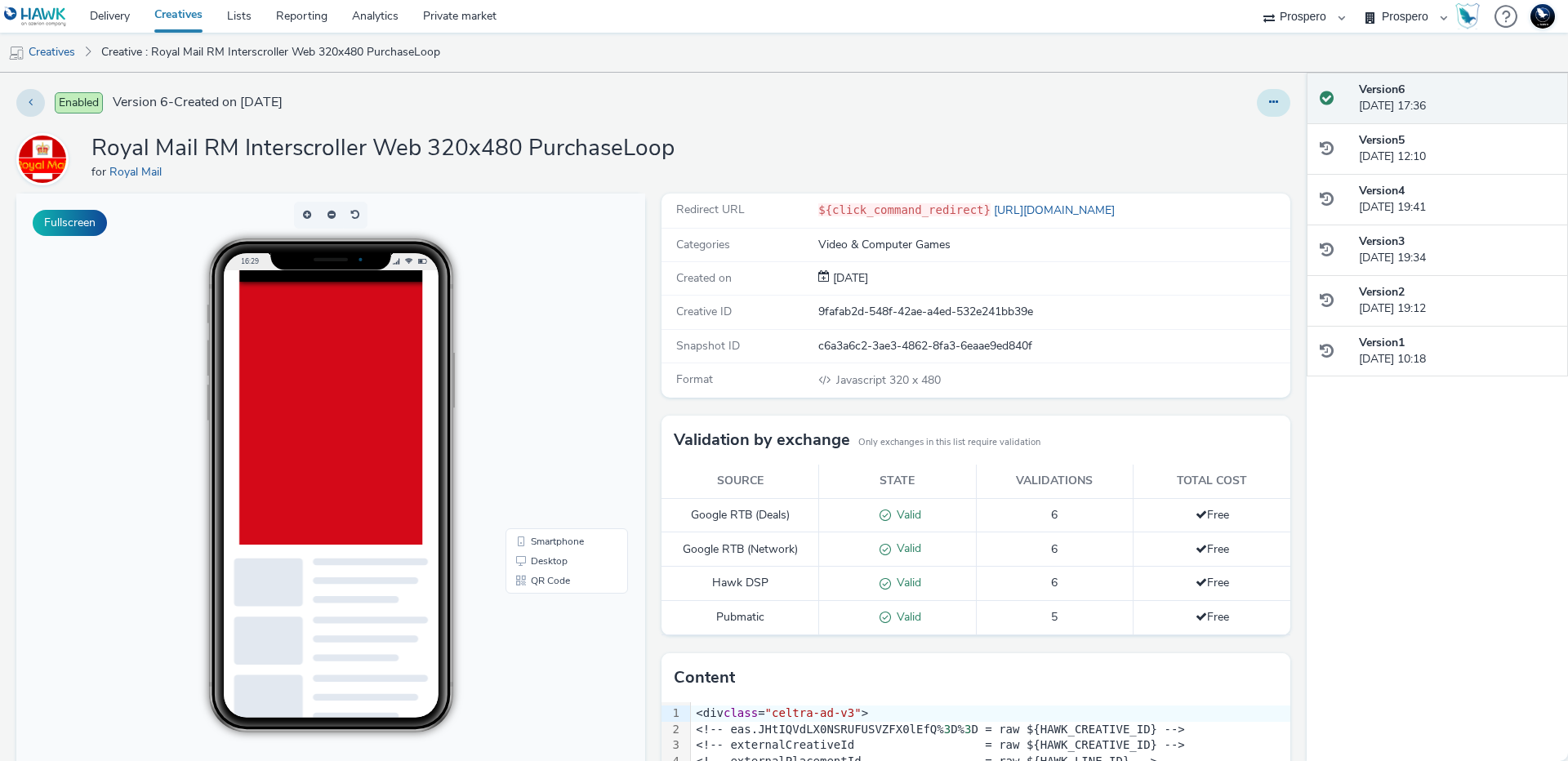
click at [1268, 98] on button at bounding box center [1273, 102] width 34 height 28
click at [989, 102] on div "Edit Duplicate Copy ID Archive" at bounding box center [1035, 102] width 509 height 28
click at [366, 432] on div at bounding box center [1023, 651] width 1568 height 761
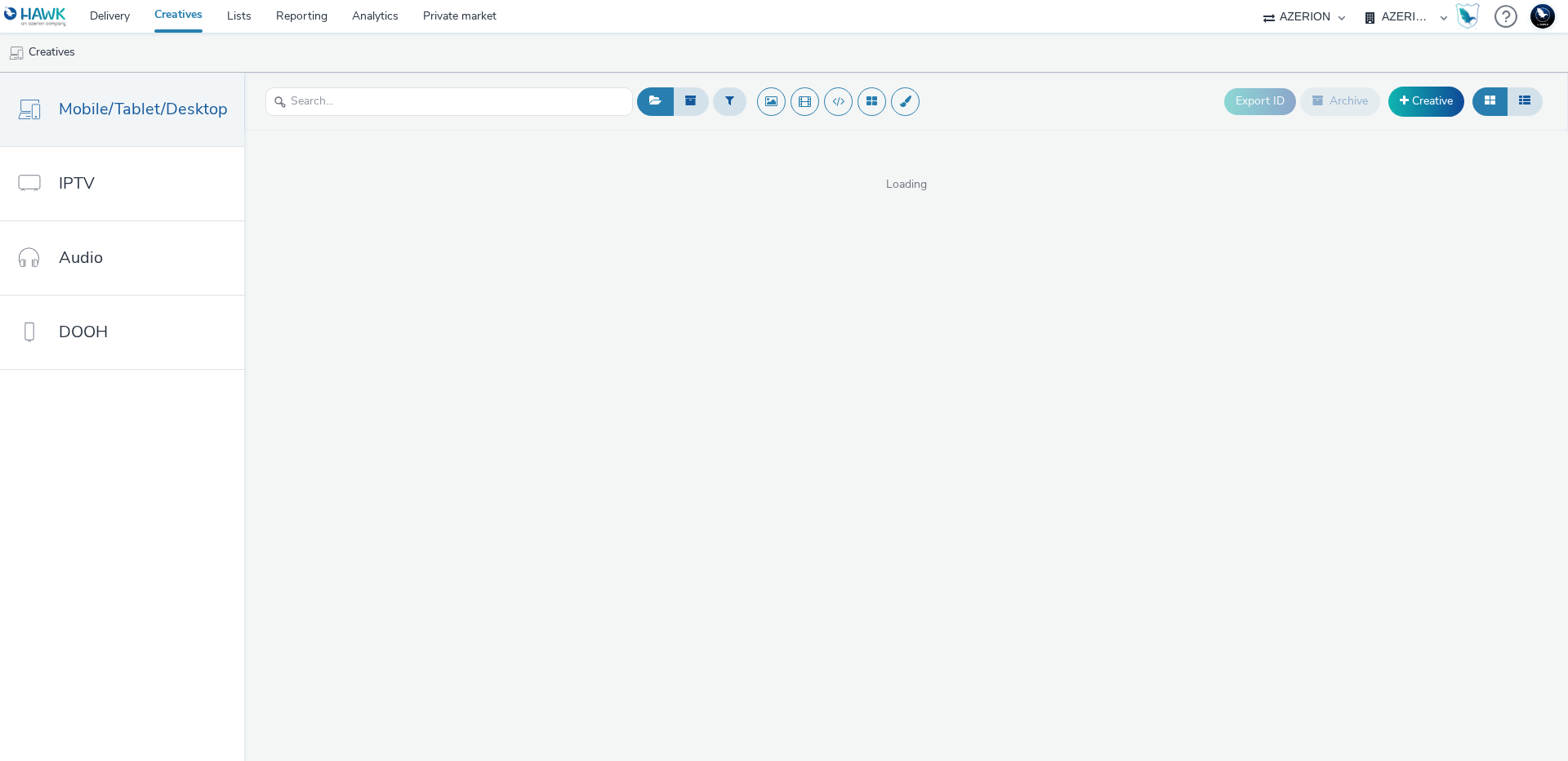
select select "ac009755-aa48-4799-8050-7a339a378eb8"
select select "79162ed7-0017-4339-93b0-3399b708648f"
select select "ac009755-aa48-4799-8050-7a339a378eb8"
select select "79162ed7-0017-4339-93b0-3399b708648f"
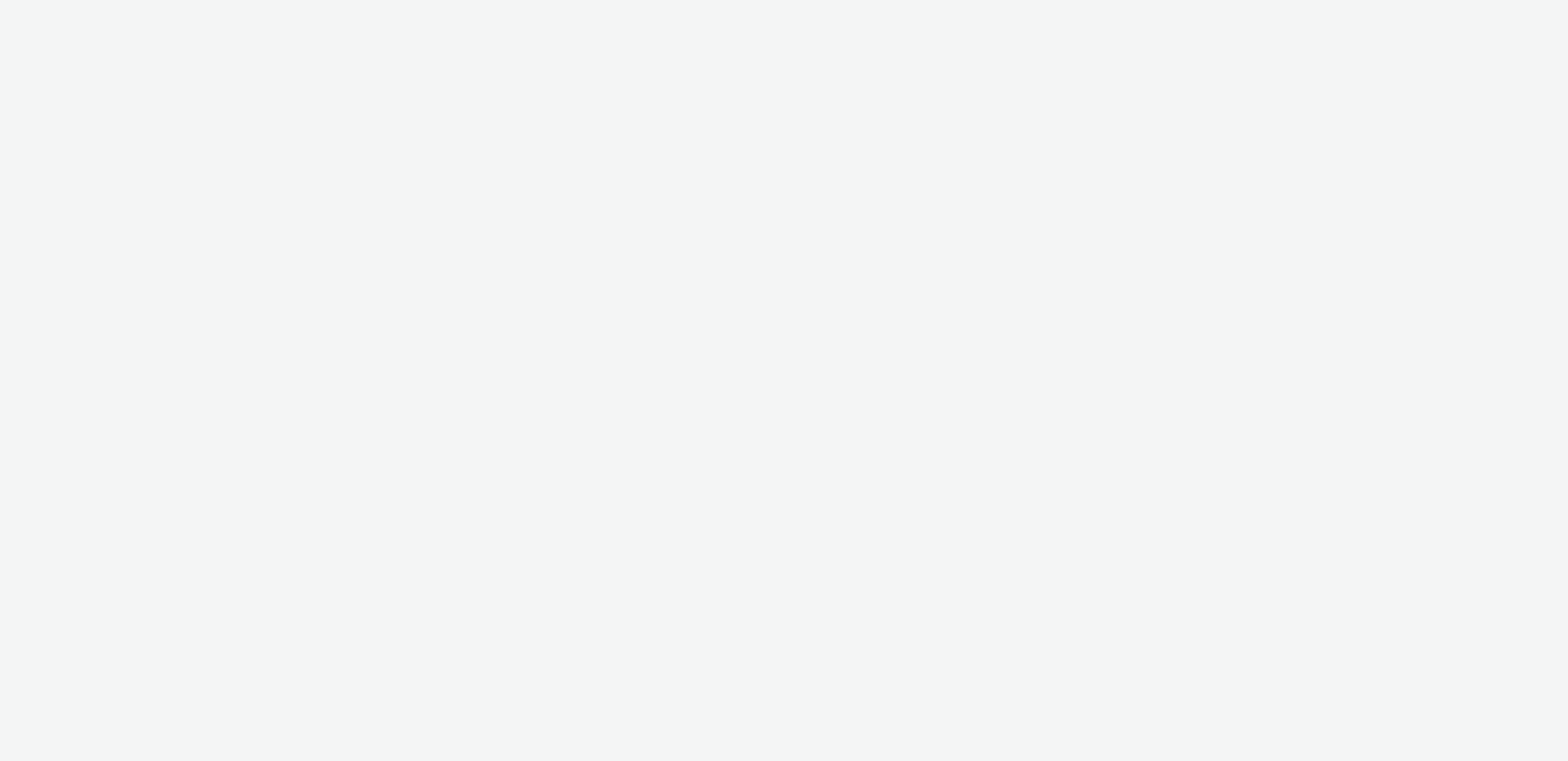
select select "ac009755-aa48-4799-8050-7a339a378eb8"
select select "79162ed7-0017-4339-93b0-3399b708648f"
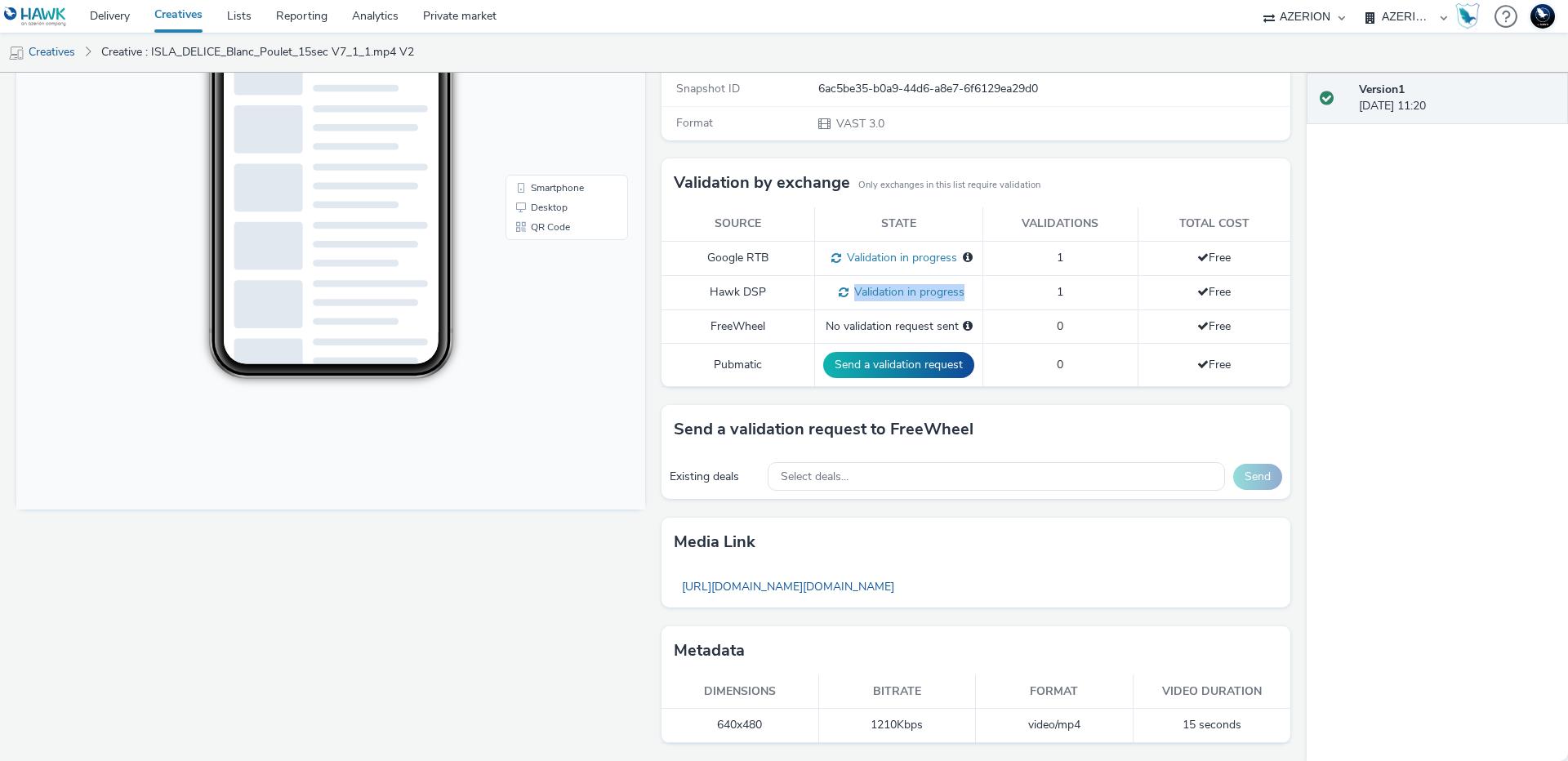
drag, startPoint x: 984, startPoint y: 275, endPoint x: 1084, endPoint y: 278, distance: 100.0
click at [1084, 278] on tr "Hawk DSP Validation in progress 1 Free" at bounding box center [975, 292] width 629 height 34
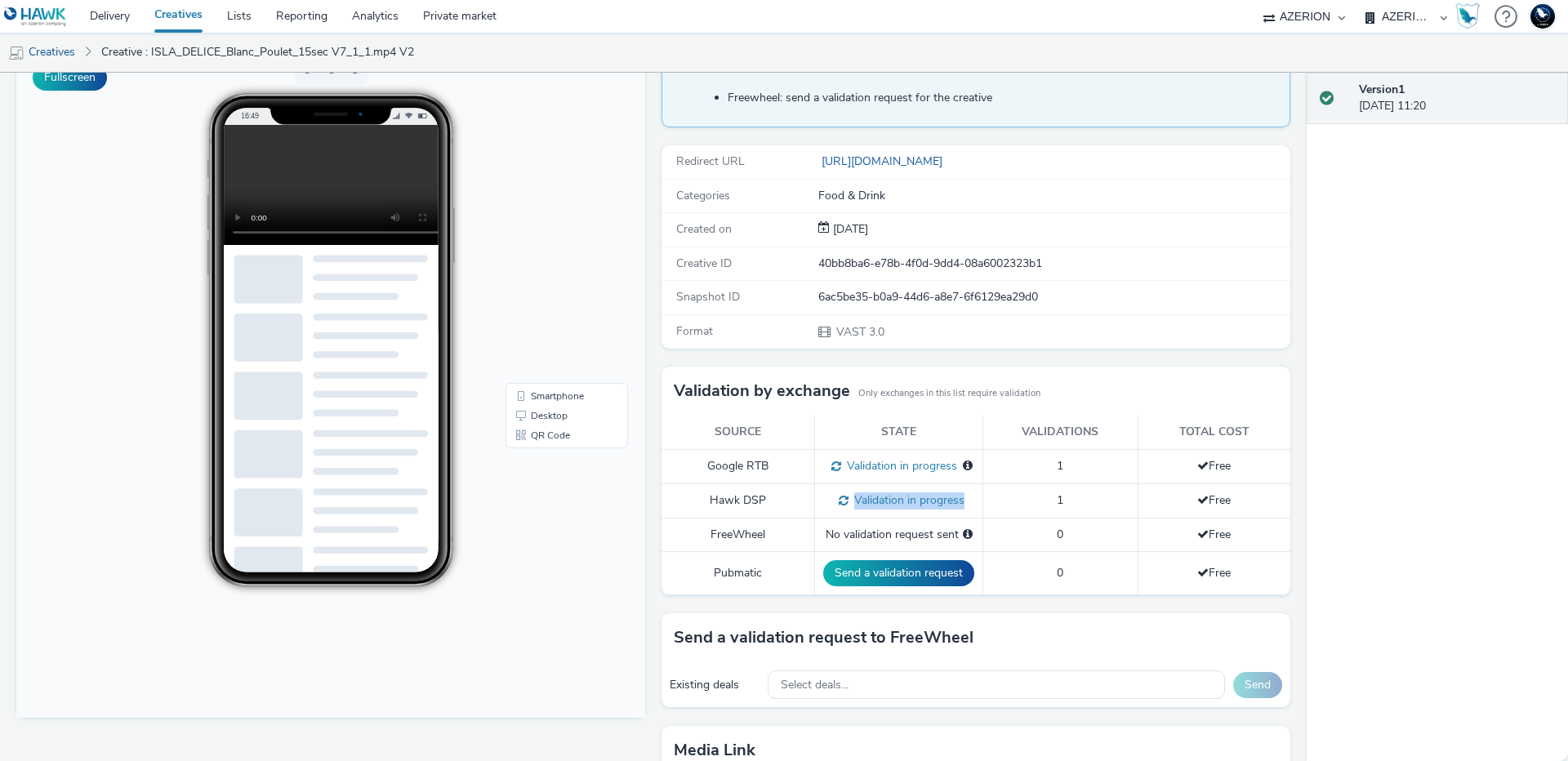
scroll to position [353, 0]
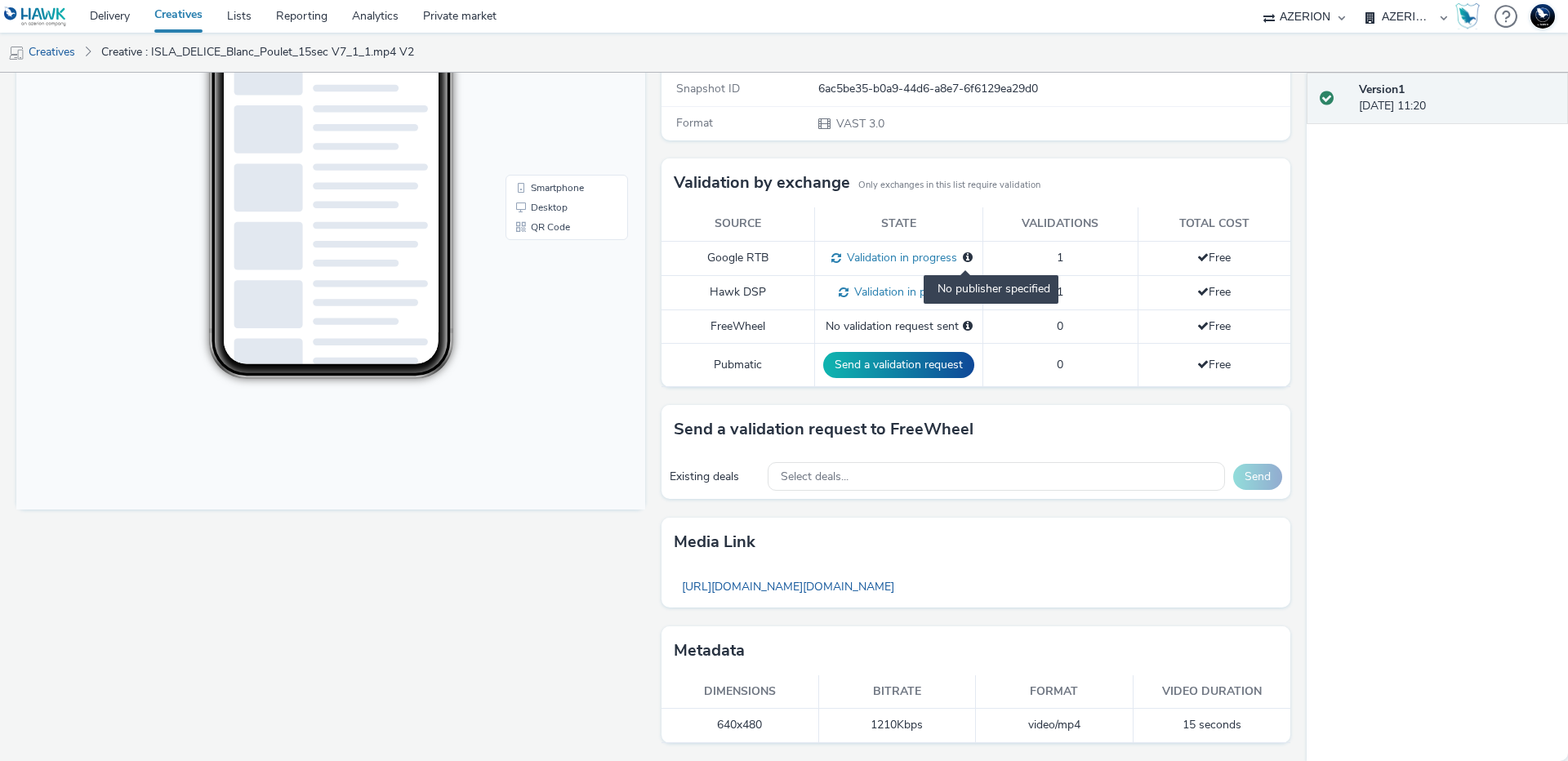
click at [959, 275] on div "No publisher specified" at bounding box center [990, 290] width 134 height 29
click at [821, 268] on td "Validation in progress No publisher specified" at bounding box center [898, 257] width 168 height 34
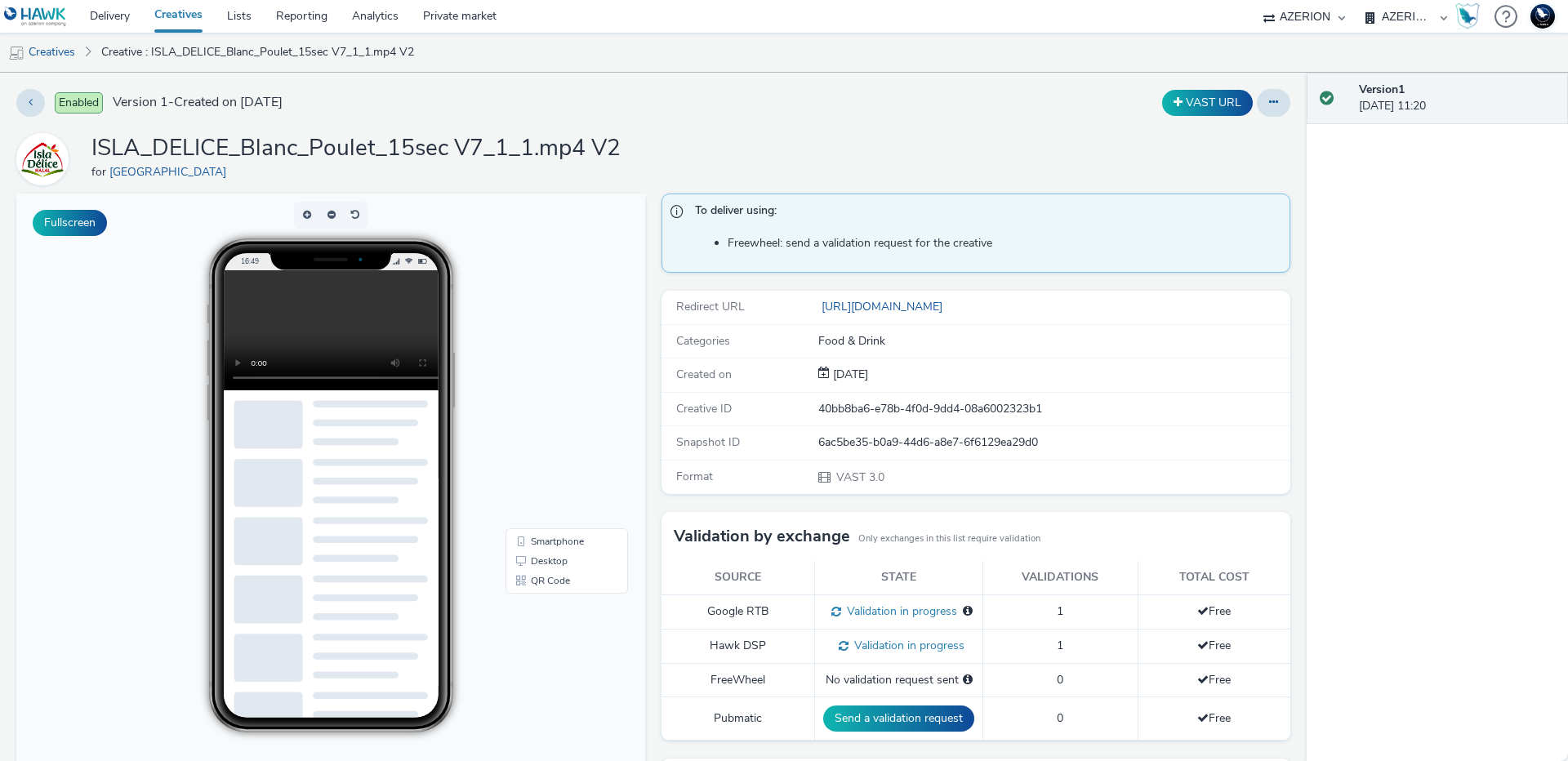
click at [364, 344] on video at bounding box center [344, 330] width 240 height 120
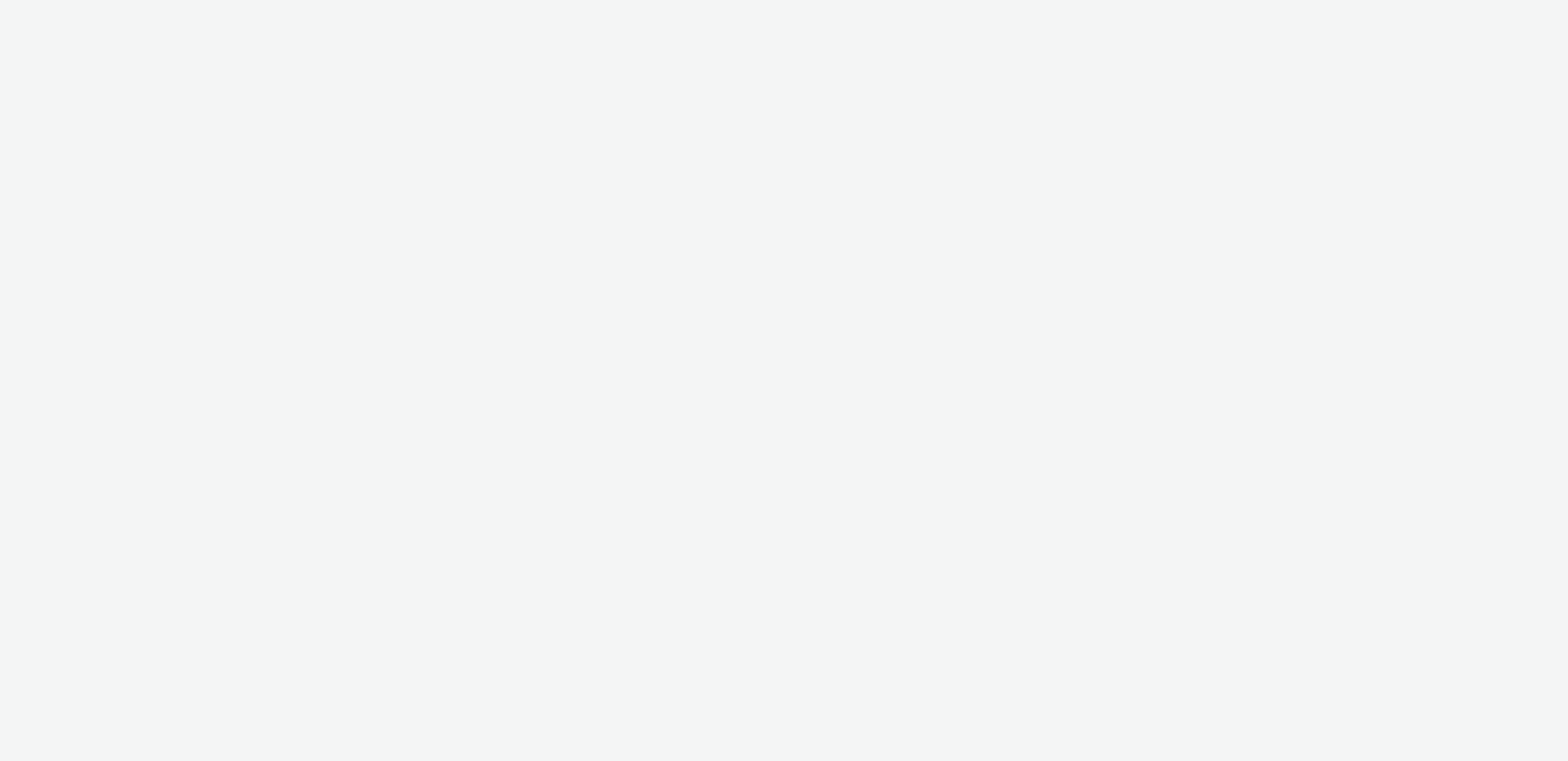
select select "ac009755-aa48-4799-8050-7a339a378eb8"
select select "79162ed7-0017-4339-93b0-3399b708648f"
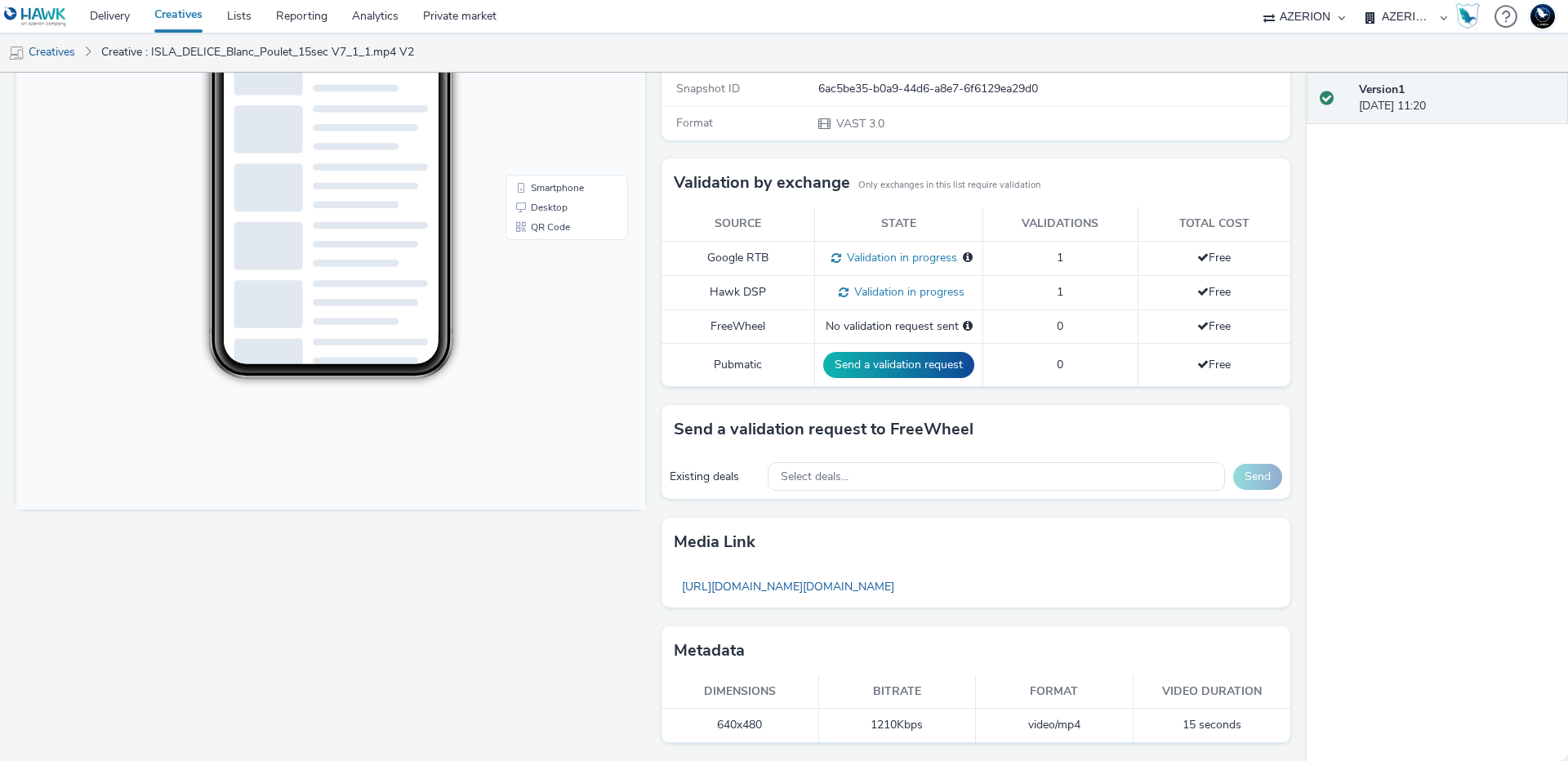
scroll to position [16, 0]
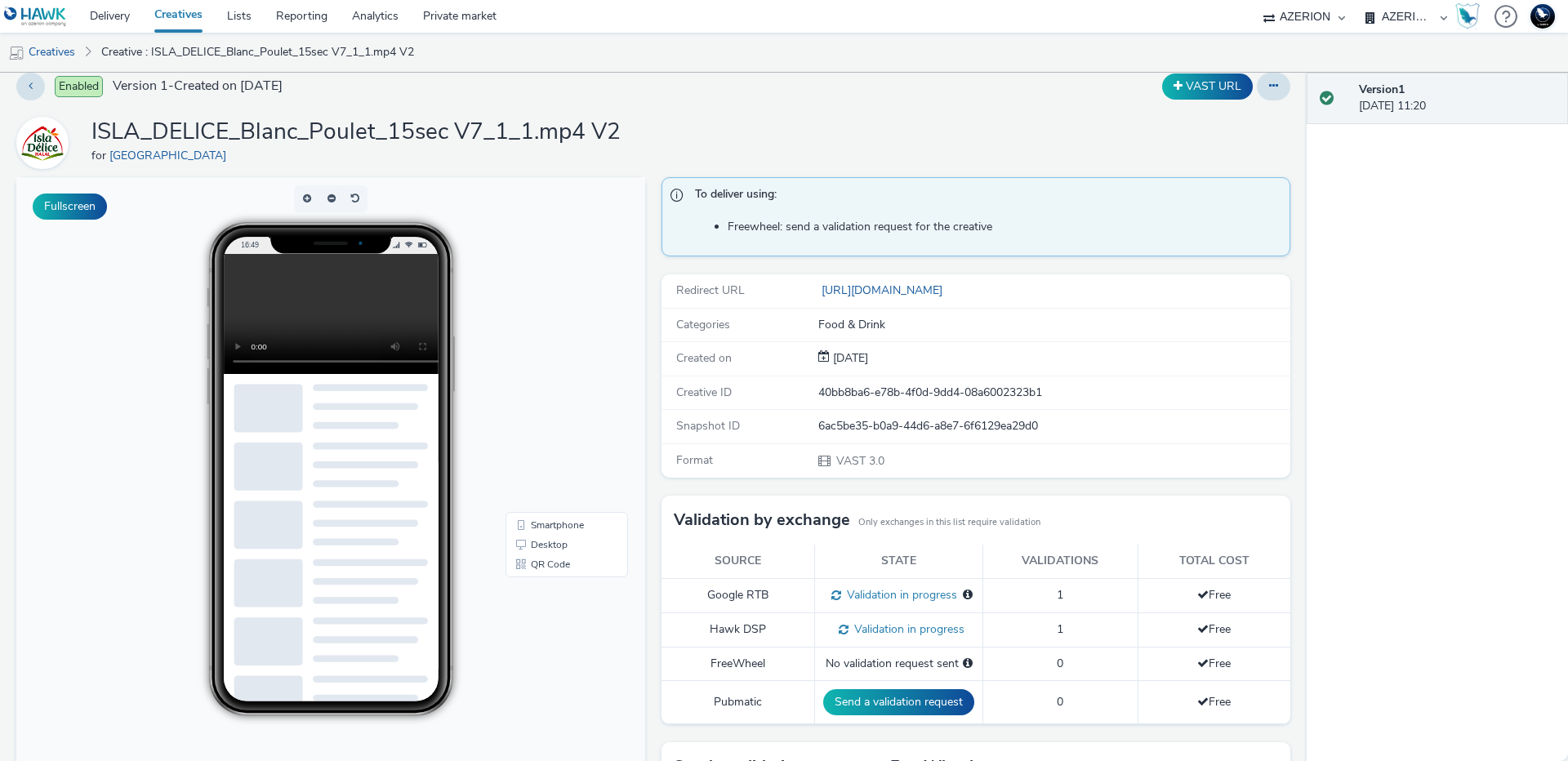
click at [323, 315] on video at bounding box center [344, 314] width 240 height 120
click at [286, 309] on video at bounding box center [344, 314] width 240 height 120
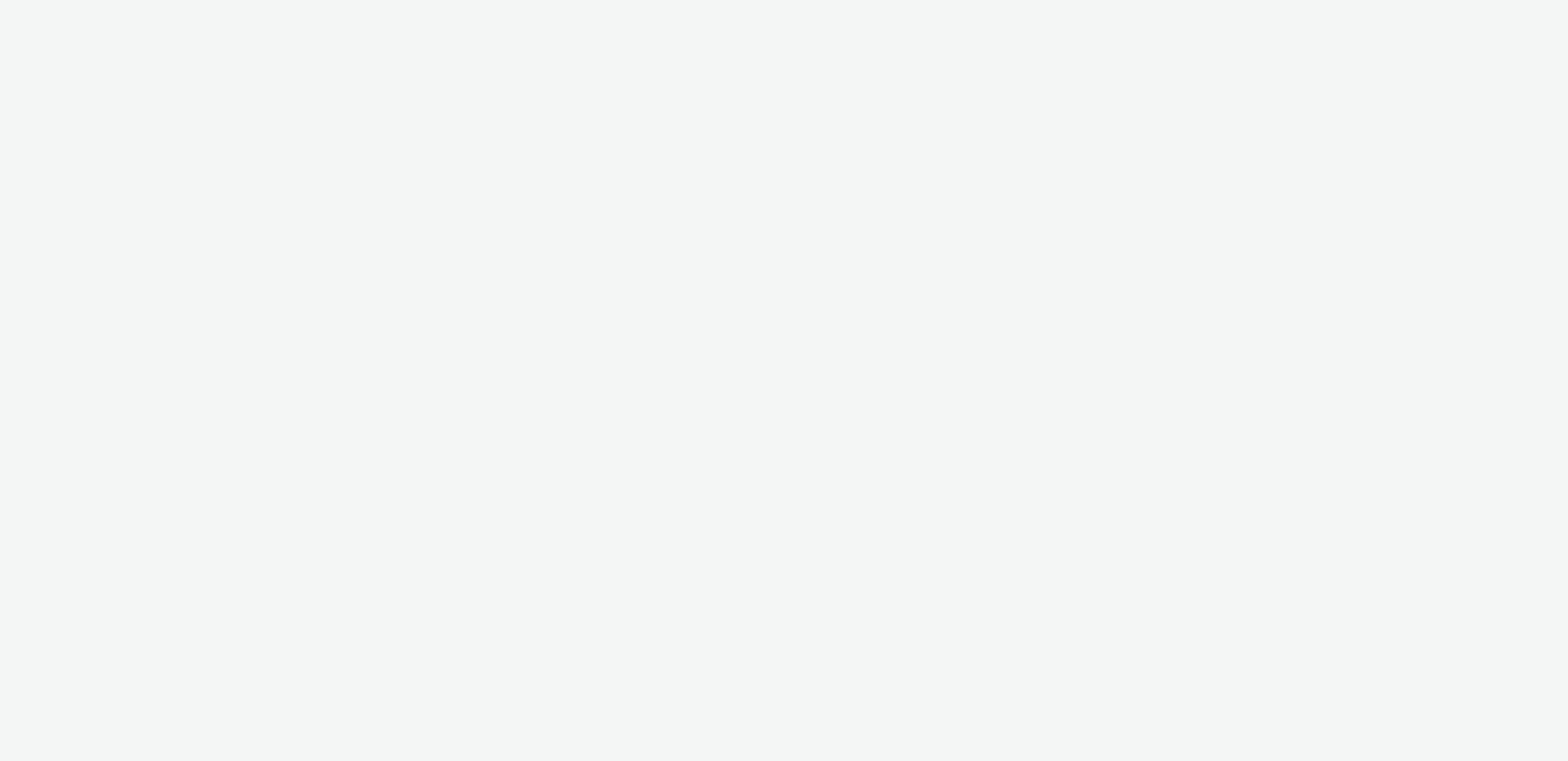
select select "ac009755-aa48-4799-8050-7a339a378eb8"
select select "79162ed7-0017-4339-93b0-3399b708648f"
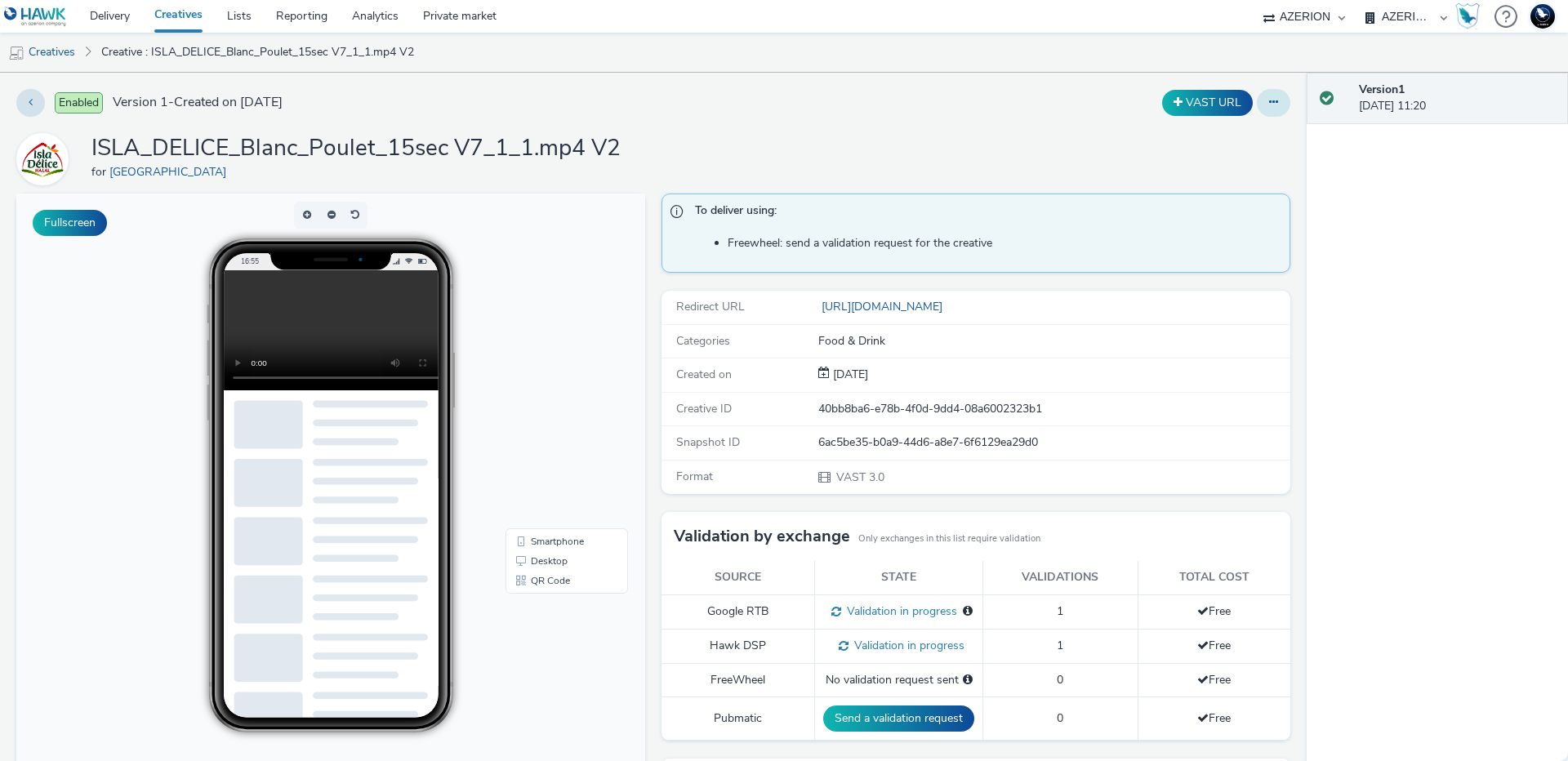
click at [1262, 95] on button at bounding box center [1273, 102] width 34 height 28
click at [1219, 166] on link "Duplicate" at bounding box center [1228, 168] width 123 height 33
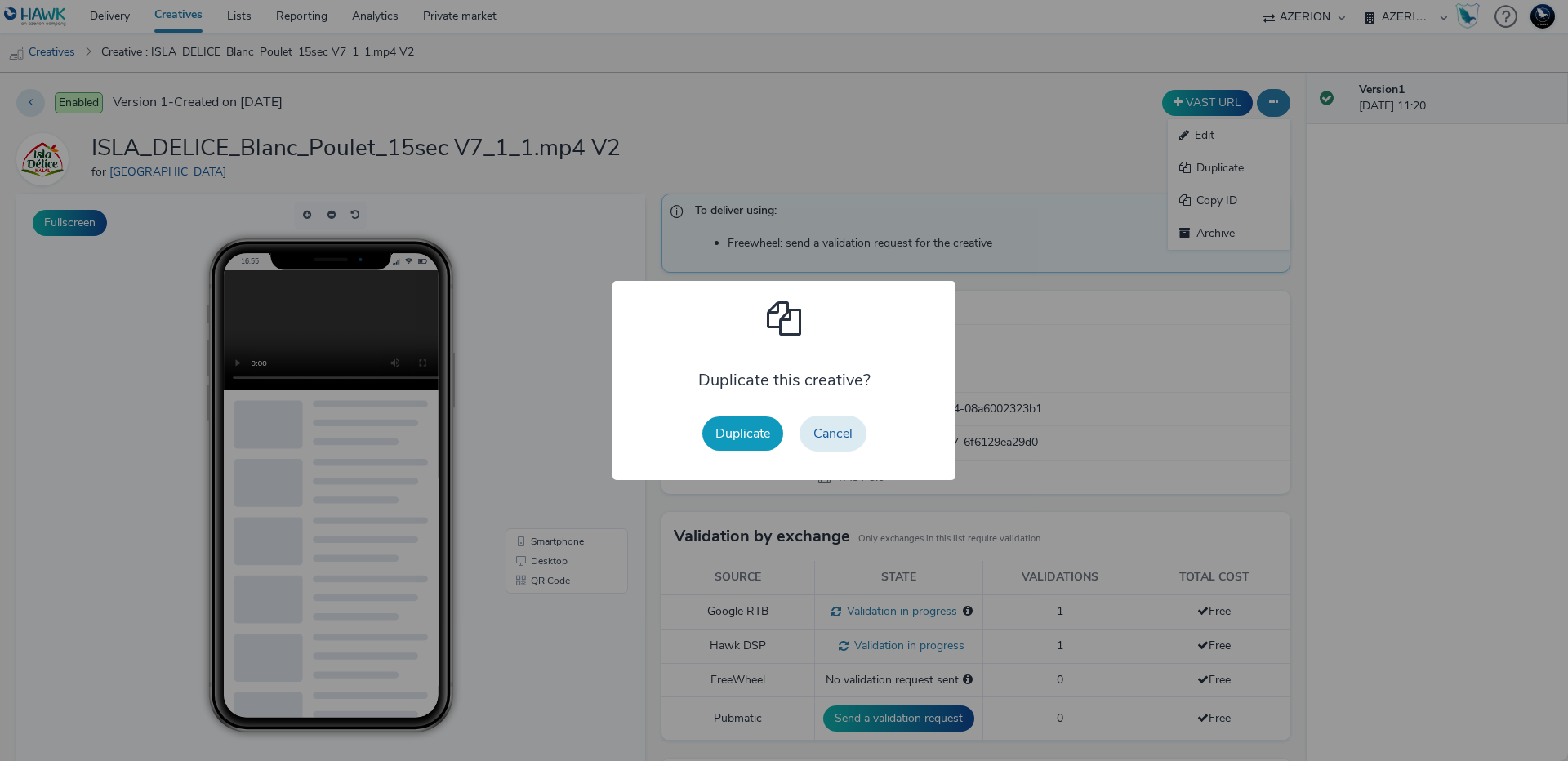
click at [755, 428] on button "Duplicate" at bounding box center [743, 433] width 81 height 34
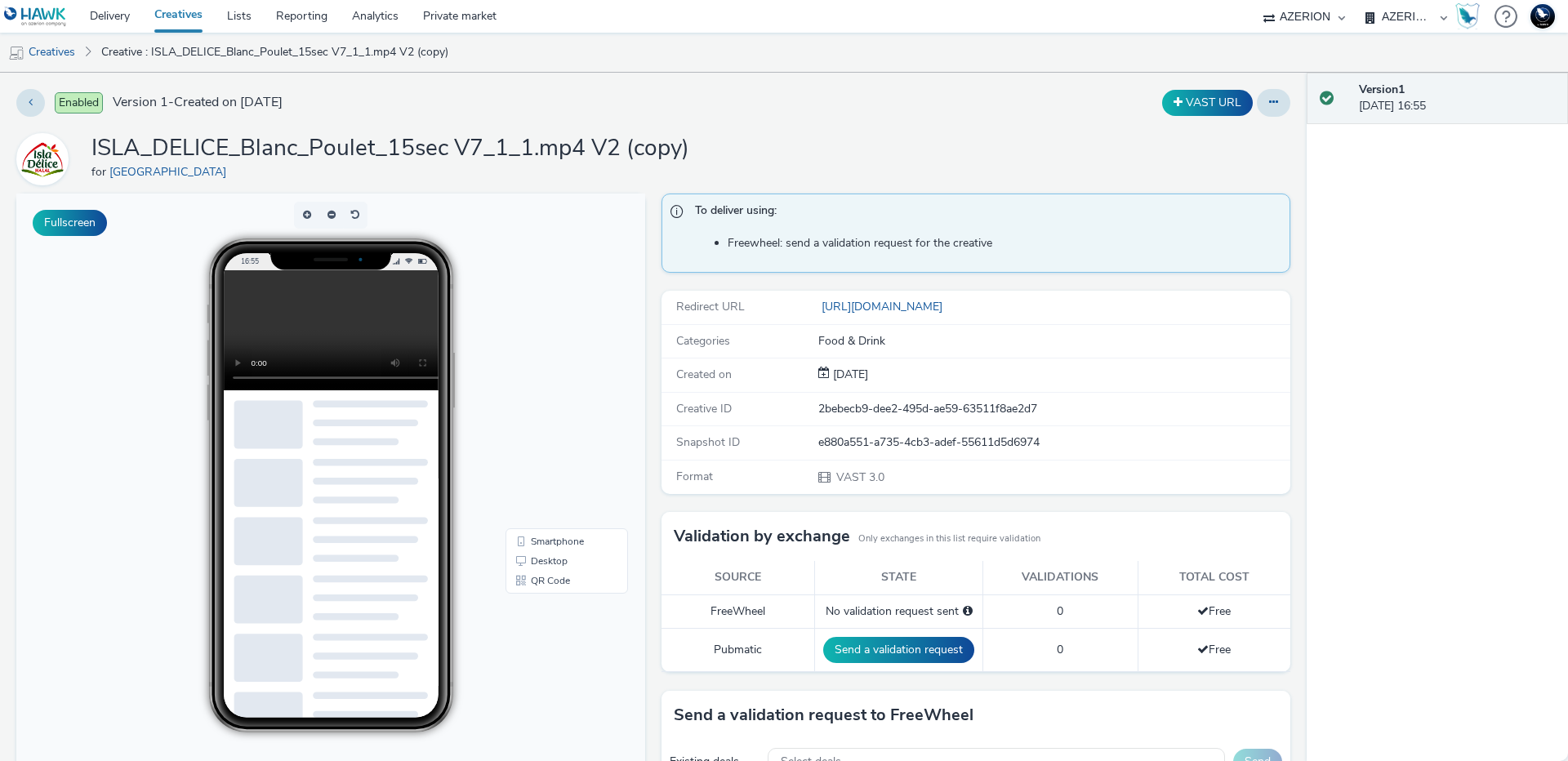
click at [1257, 113] on div at bounding box center [1273, 102] width 34 height 28
click at [1269, 102] on icon at bounding box center [1272, 102] width 9 height 12
click at [1216, 135] on link "Edit" at bounding box center [1228, 135] width 123 height 33
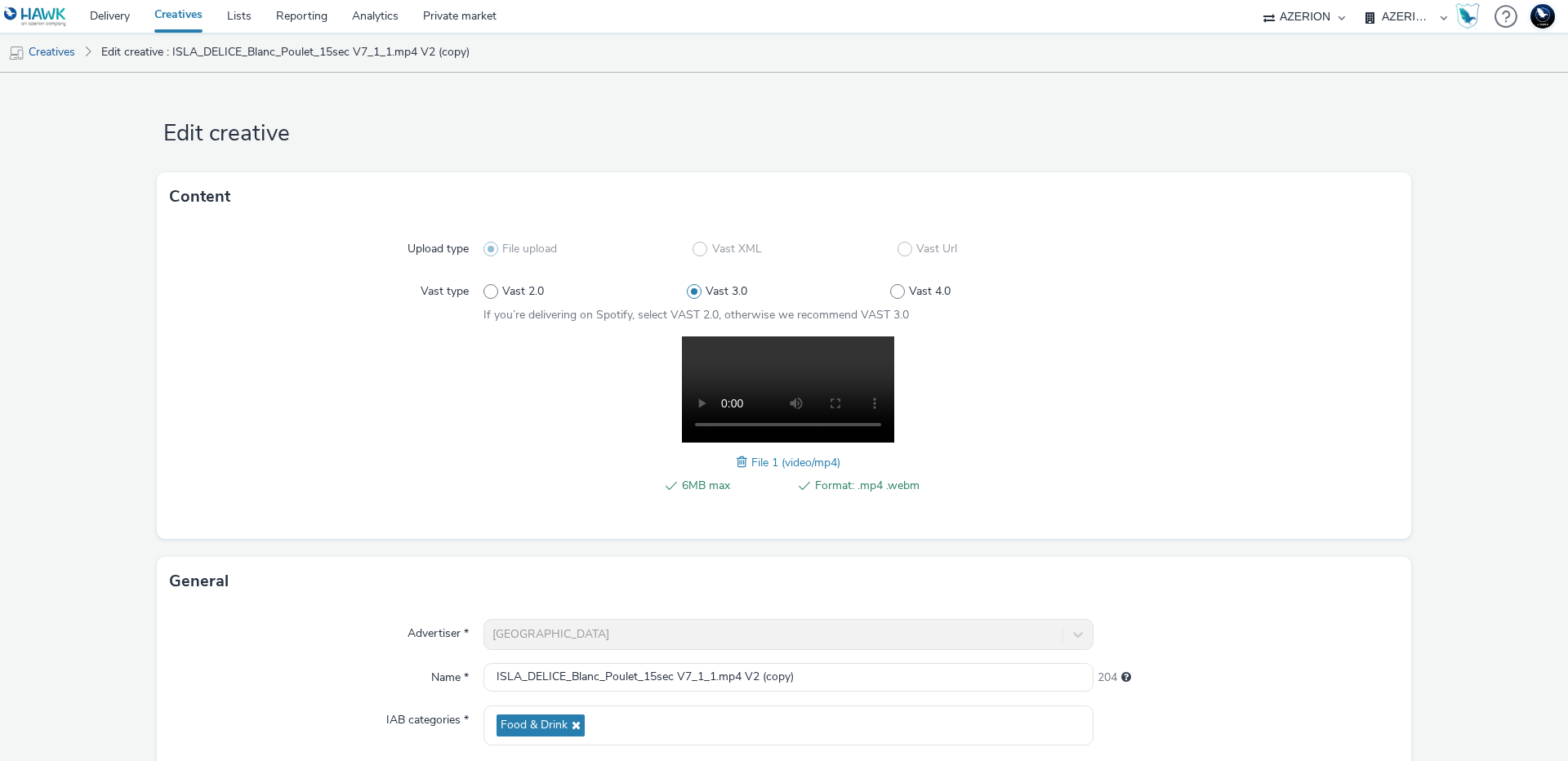
click at [777, 463] on span "File 1 (video/mp4)" at bounding box center [795, 463] width 89 height 15
click at [60, 56] on link "Creatives" at bounding box center [42, 52] width 83 height 40
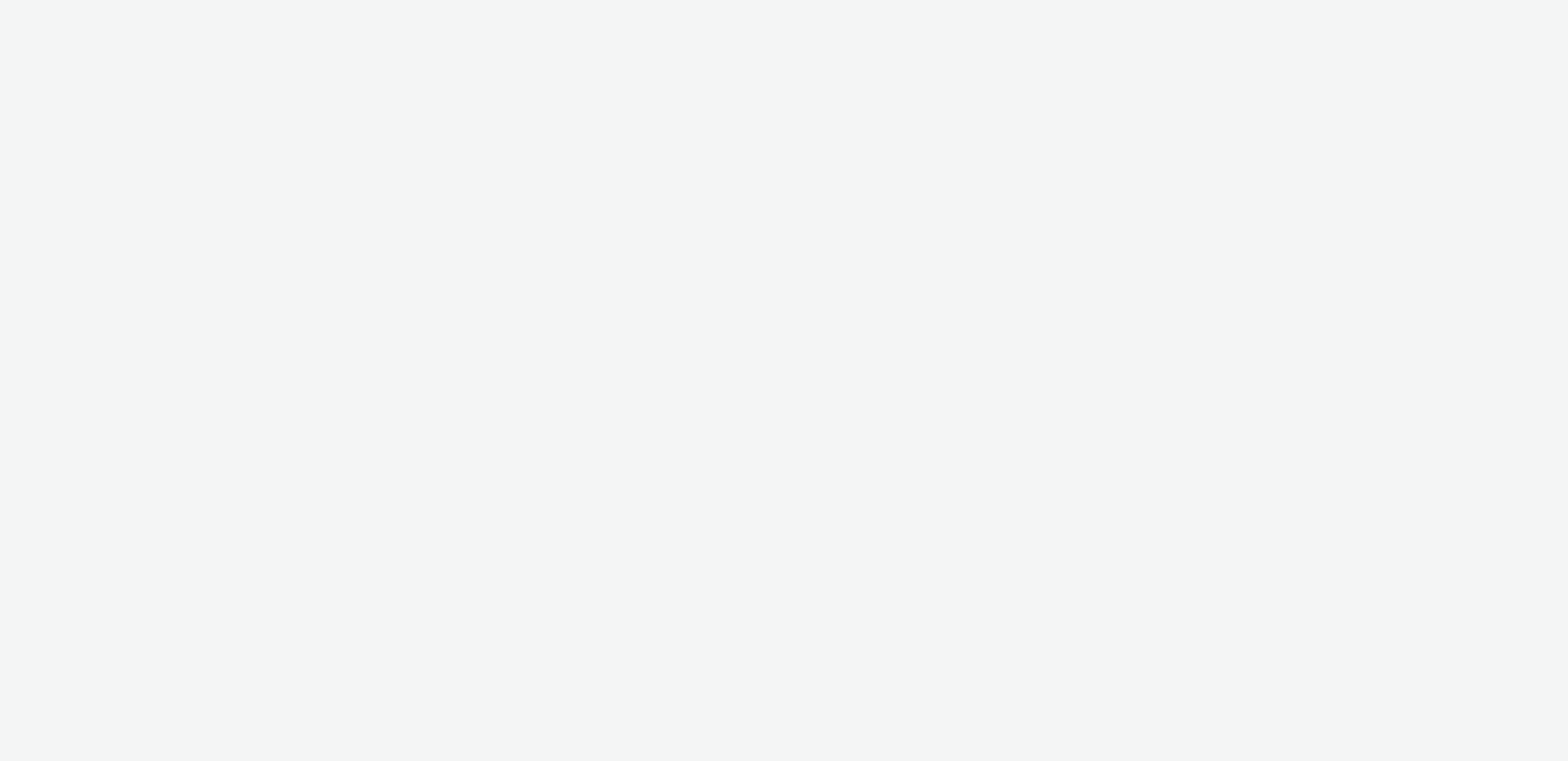
select select "47c37c18-910e-43a3-bb91-a2beb2847406"
select select "b1b940d3-d05b-48b5-821e-f328c33b988b"
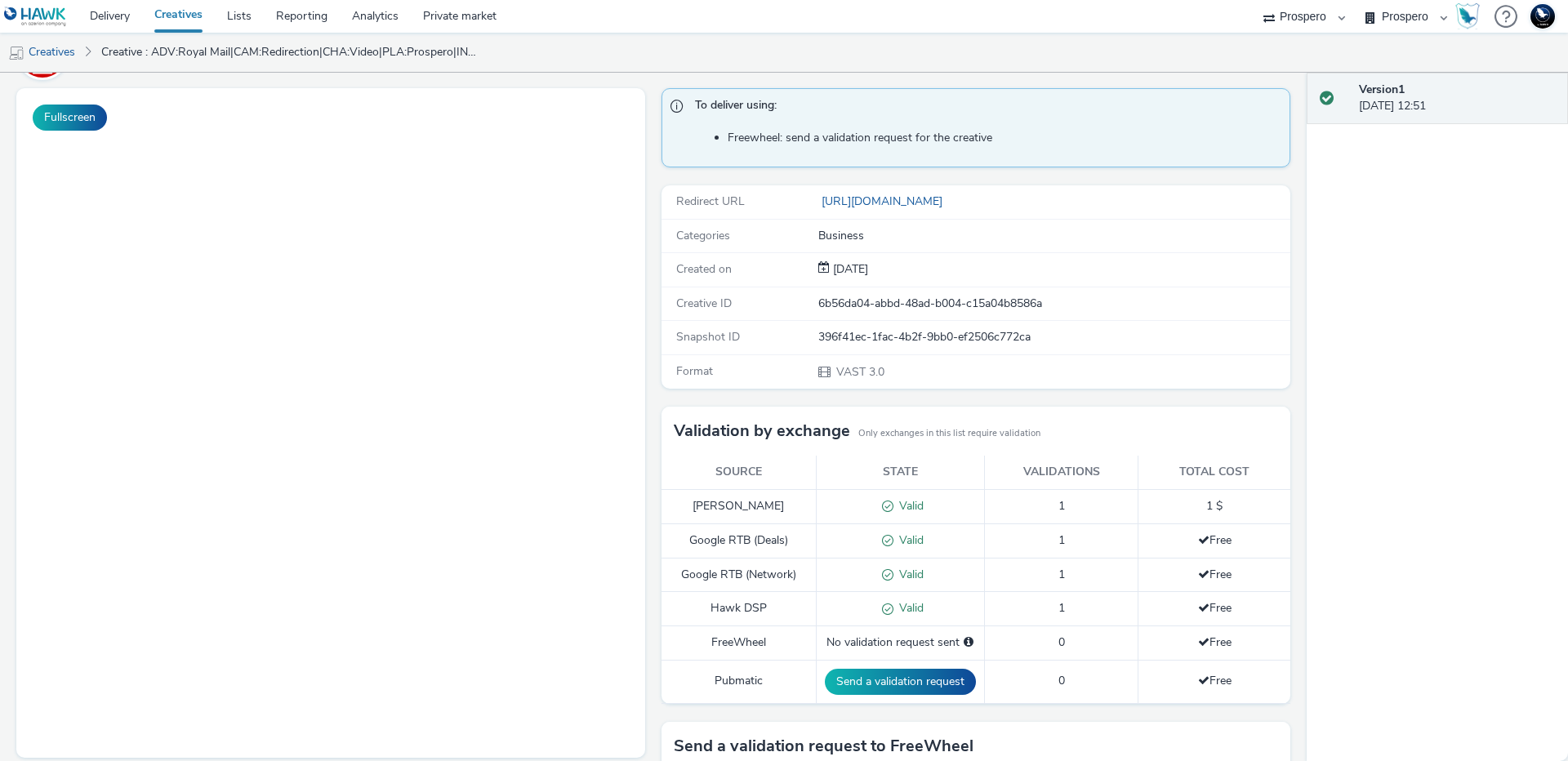
scroll to position [335, 0]
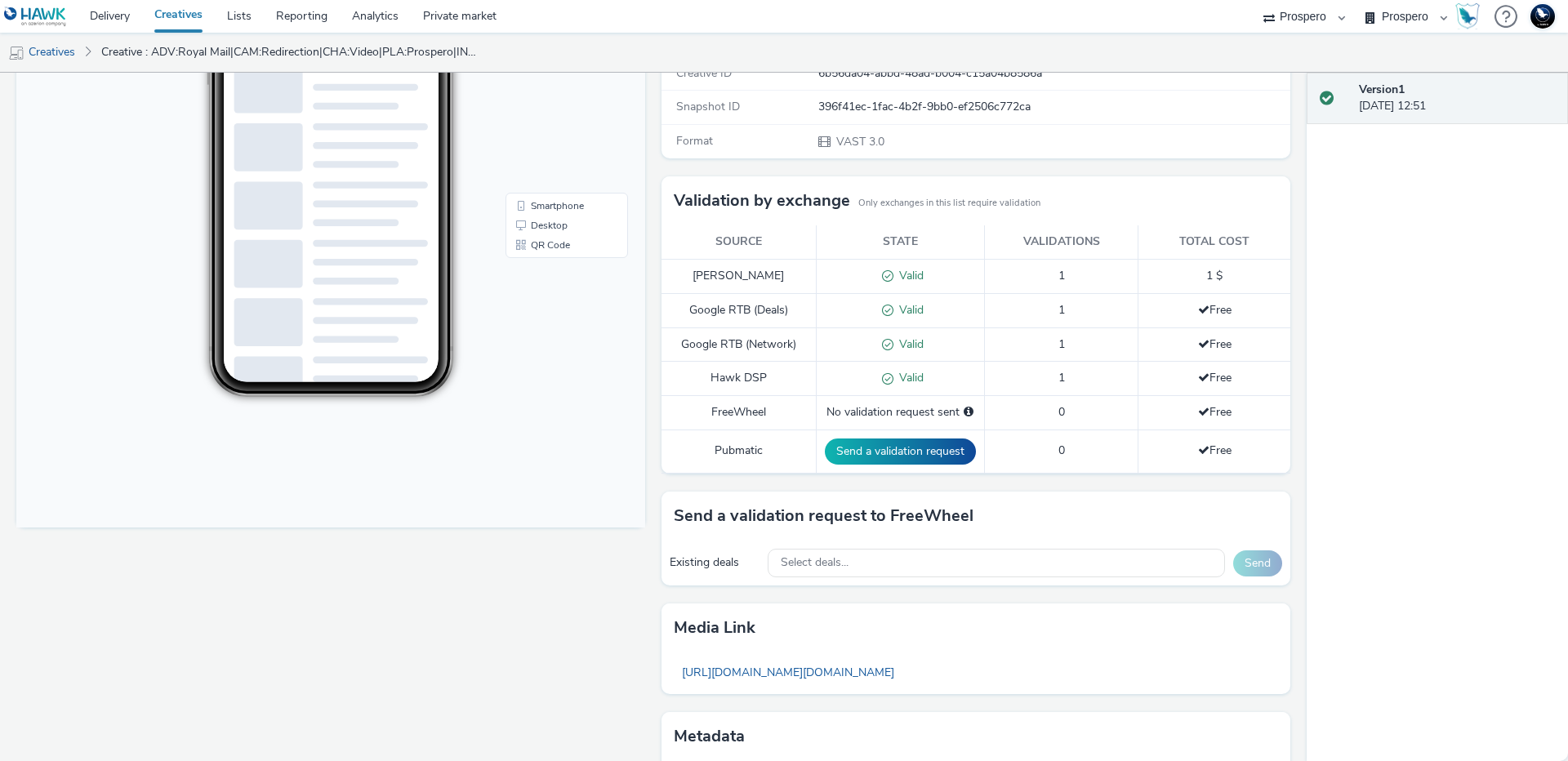
click at [895, 299] on td "Valid" at bounding box center [899, 309] width 168 height 34
click at [1054, 288] on td "1" at bounding box center [1061, 275] width 155 height 34
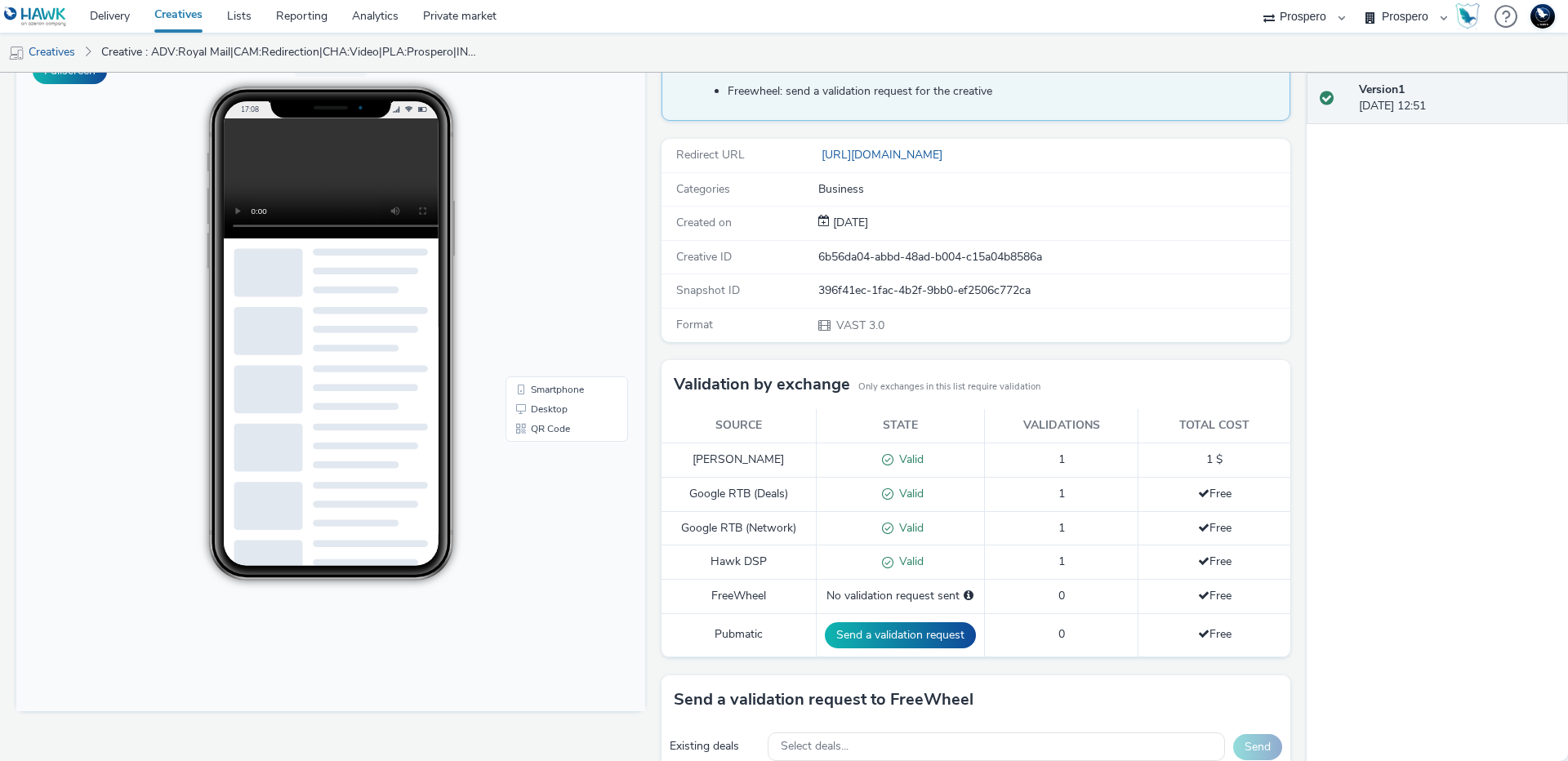
scroll to position [348, 0]
